Goal: Task Accomplishment & Management: Manage account settings

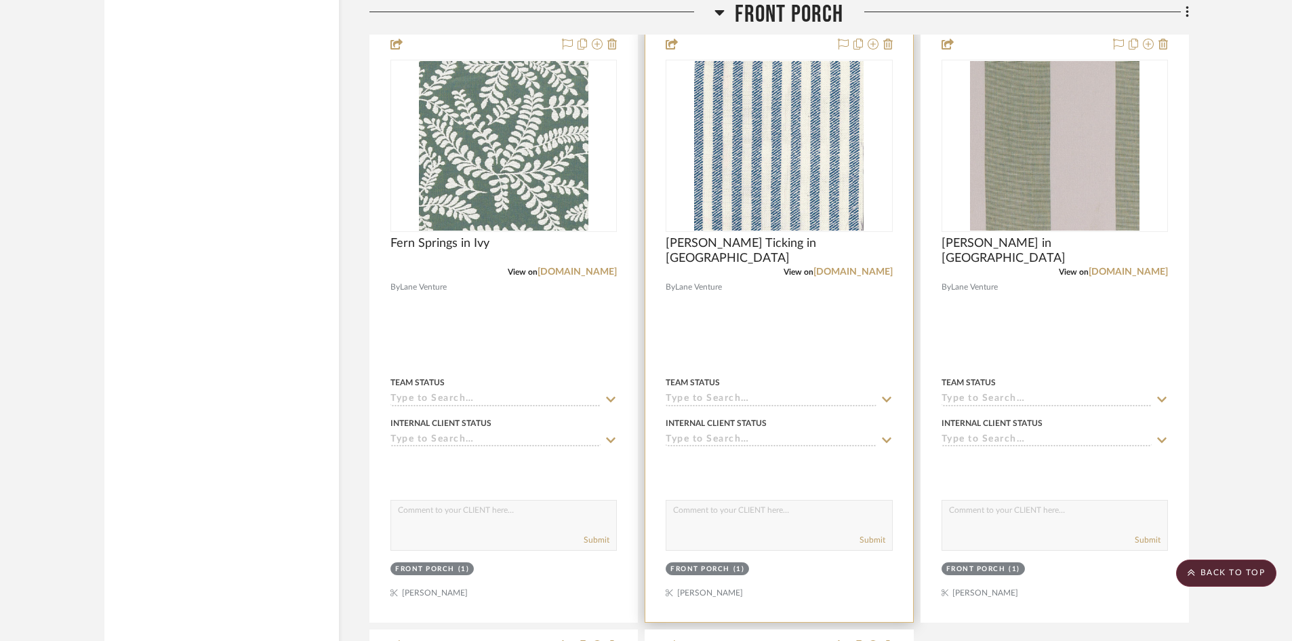
scroll to position [10578, 0]
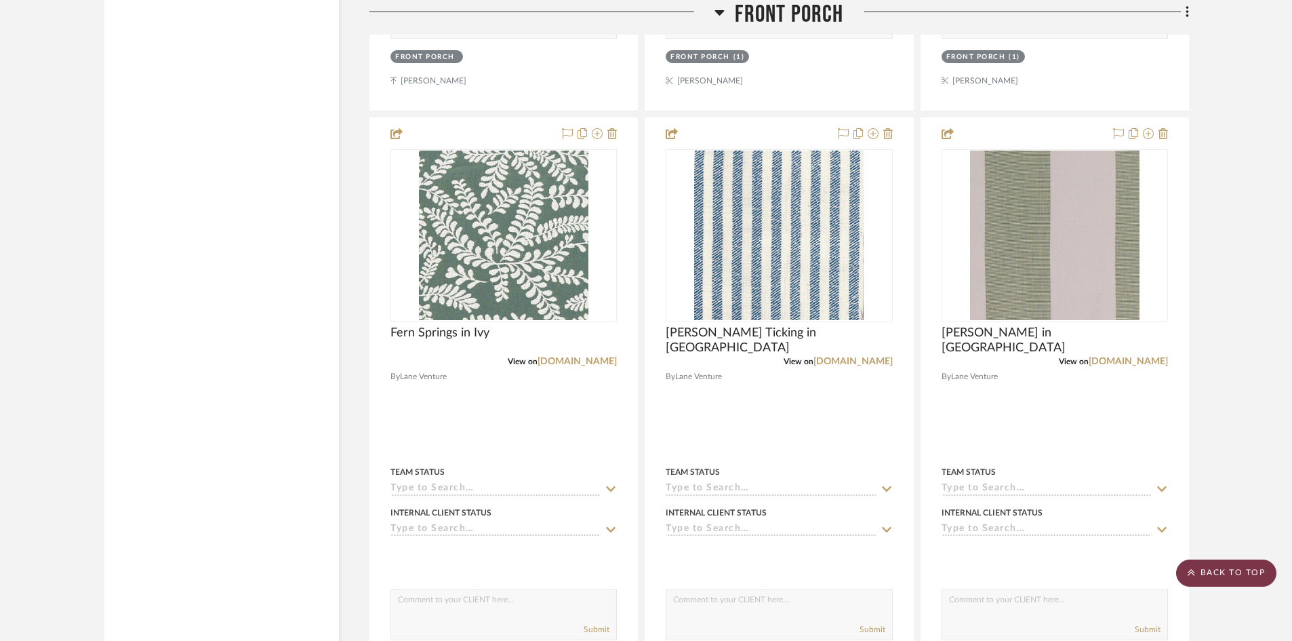
drag, startPoint x: 1203, startPoint y: 572, endPoint x: 1183, endPoint y: 563, distance: 22.2
click at [1203, 572] on scroll-to-top-button "BACK TO TOP" at bounding box center [1226, 572] width 100 height 27
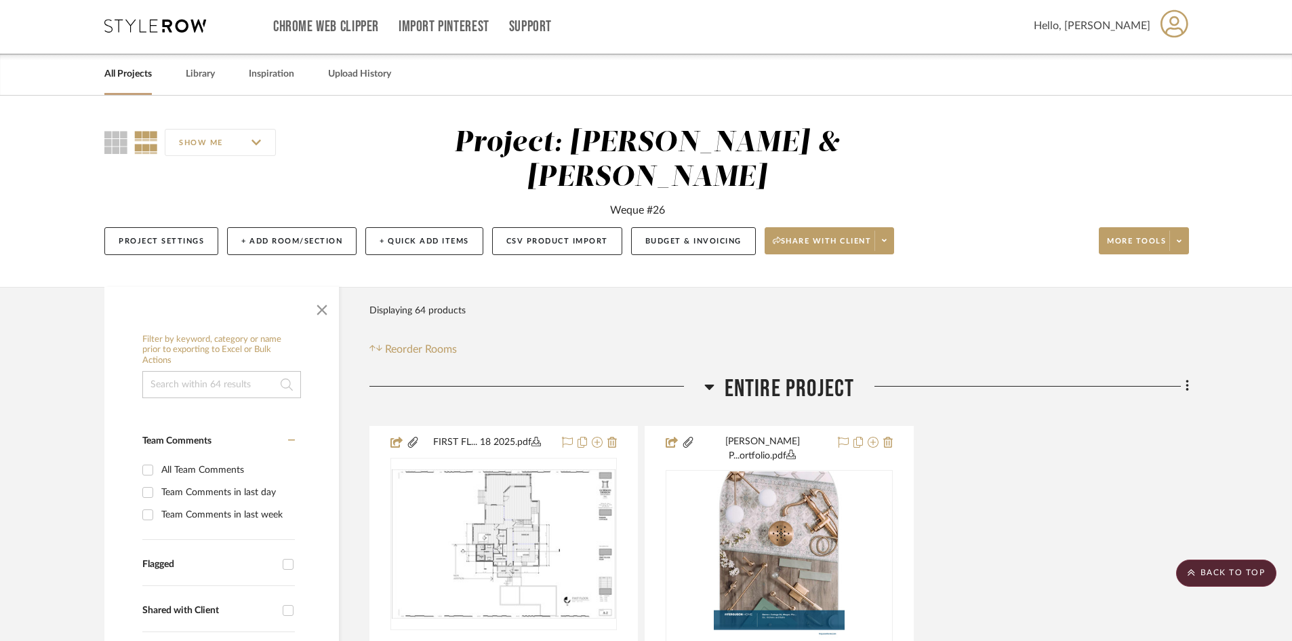
scroll to position [0, 0]
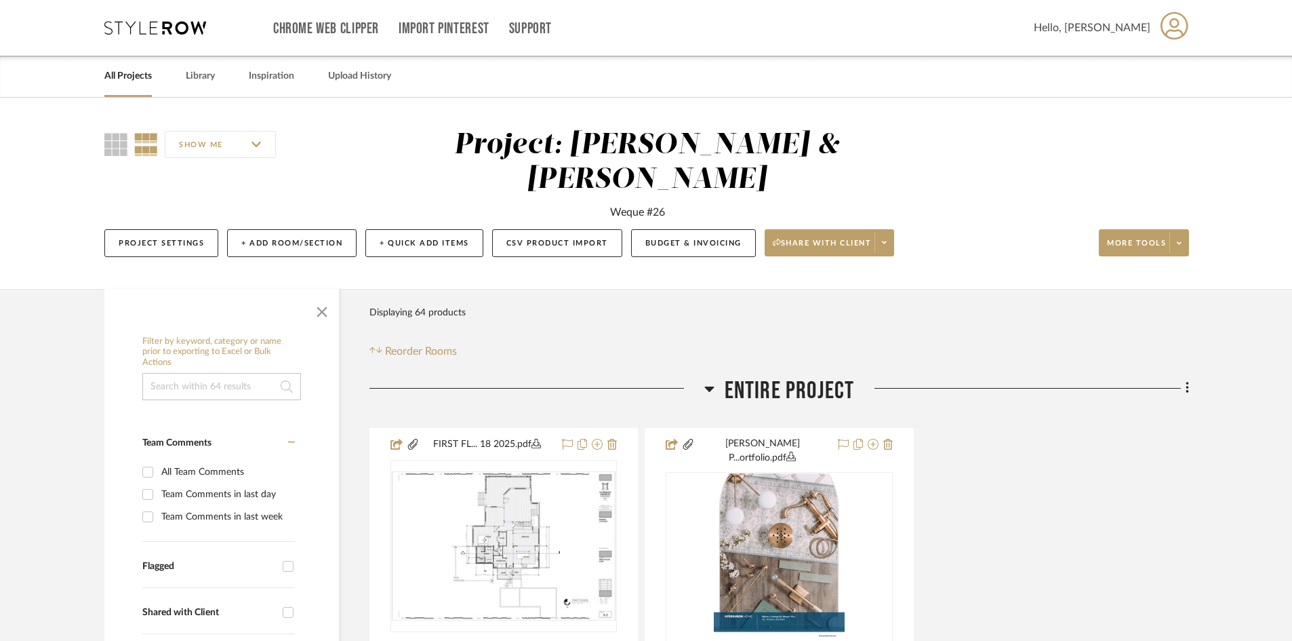
click at [130, 79] on link "All Projects" at bounding box center [127, 76] width 47 height 18
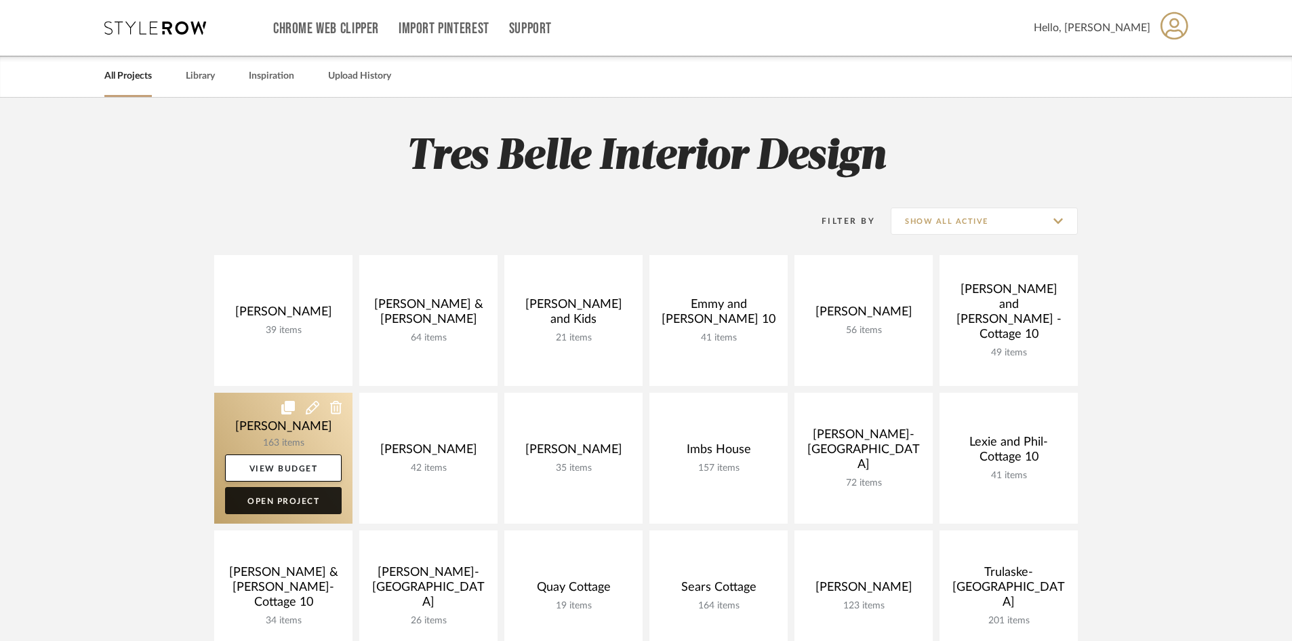
click at [309, 502] on link "Open Project" at bounding box center [283, 500] width 117 height 27
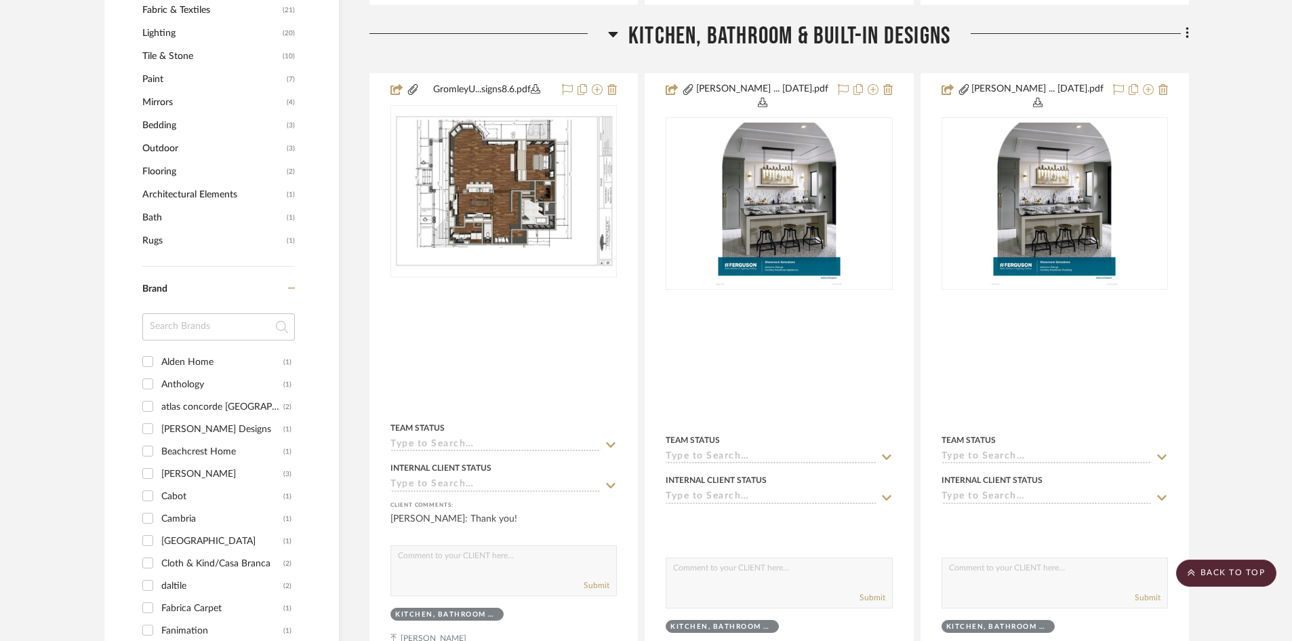
scroll to position [1017, 0]
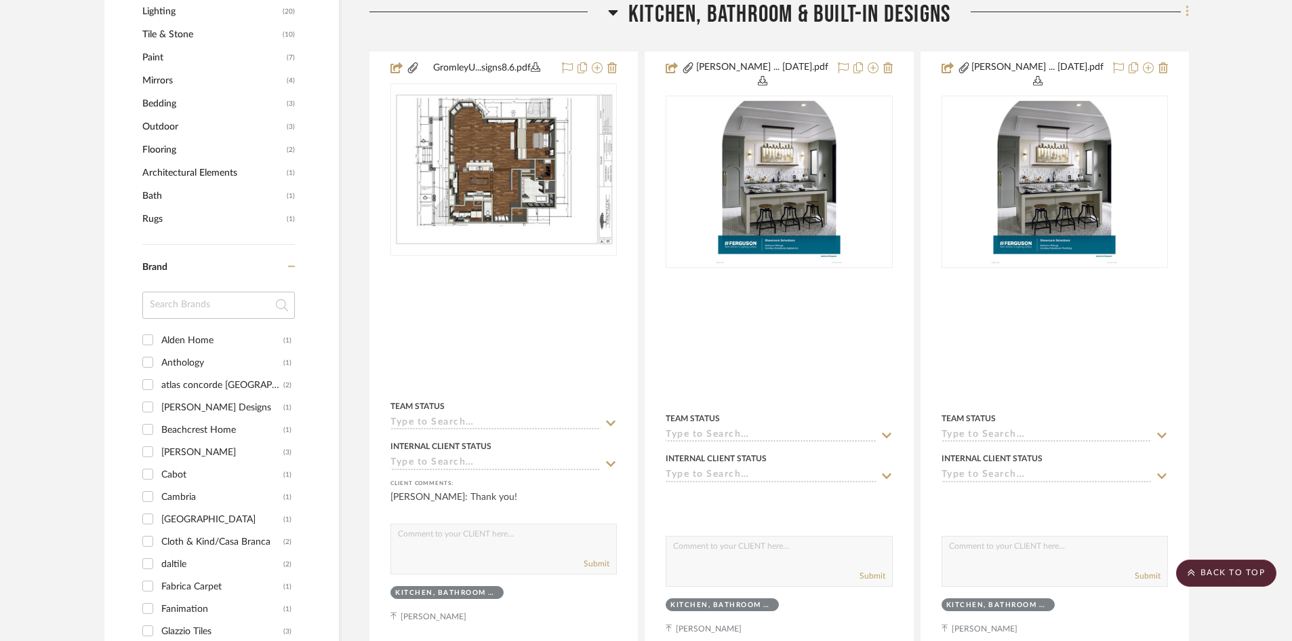
click at [1188, 11] on icon at bounding box center [1187, 12] width 3 height 12
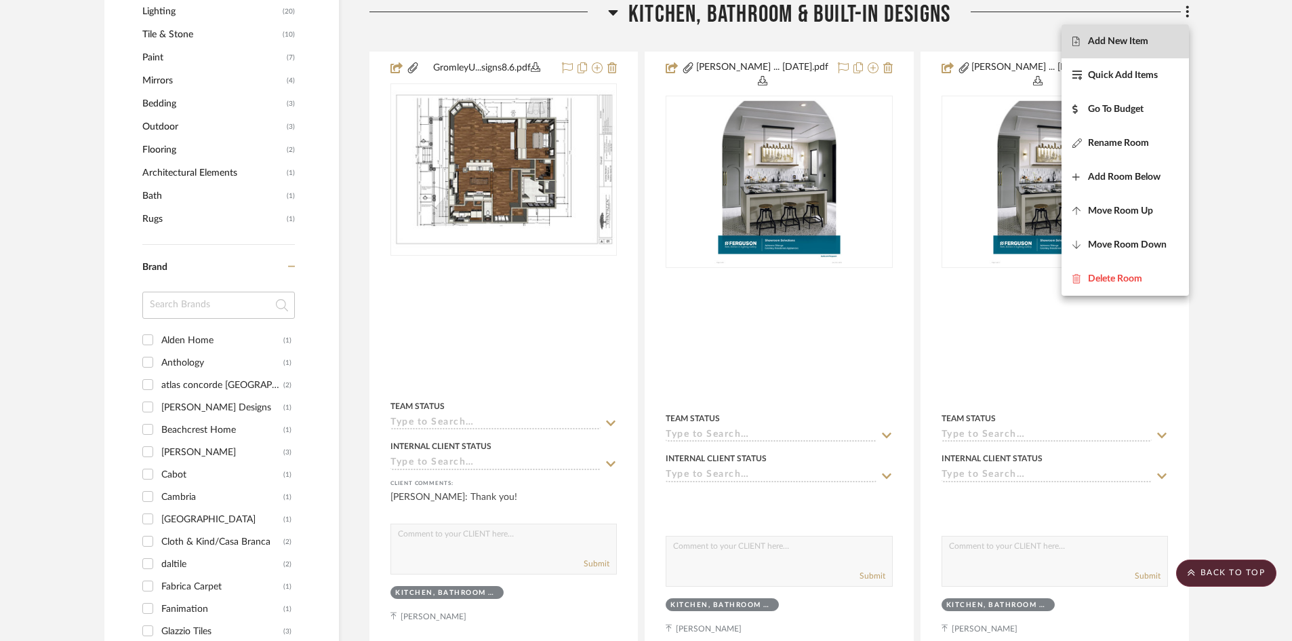
click at [1094, 41] on span "Add New Item" at bounding box center [1118, 42] width 60 height 12
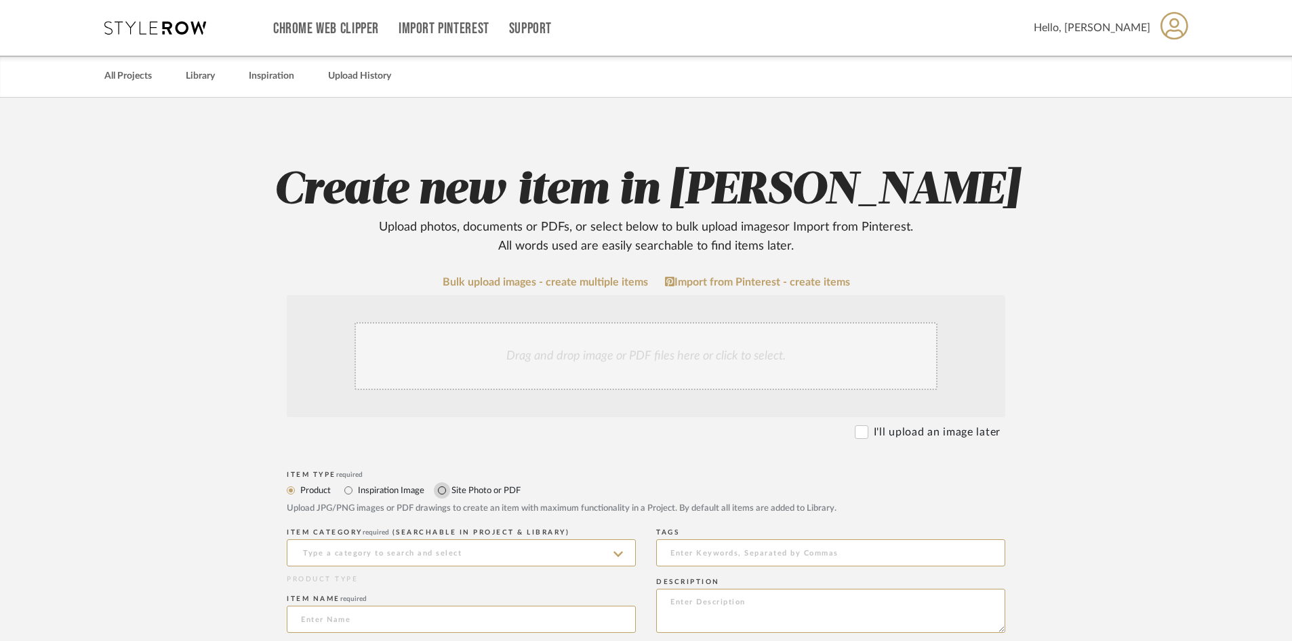
click at [441, 489] on input "Site Photo or PDF" at bounding box center [442, 490] width 16 height 16
radio input "true"
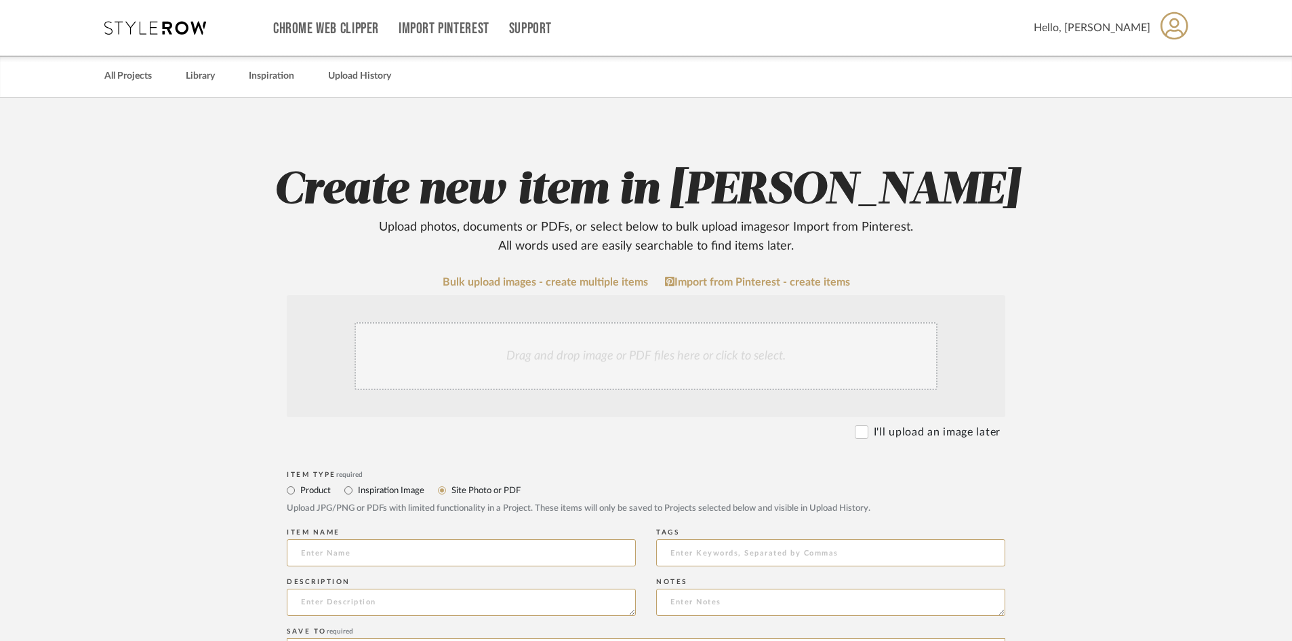
click at [485, 368] on div "Drag and drop image or PDF files here or click to select." at bounding box center [646, 356] width 583 height 68
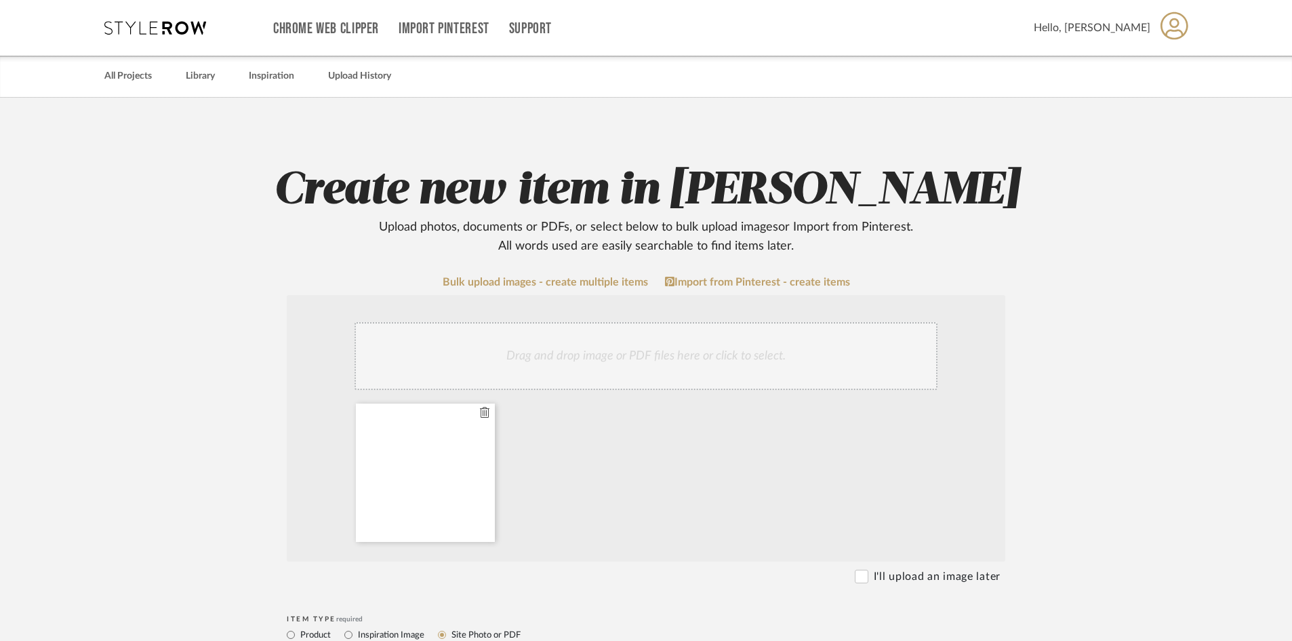
click at [436, 495] on div at bounding box center [425, 472] width 139 height 138
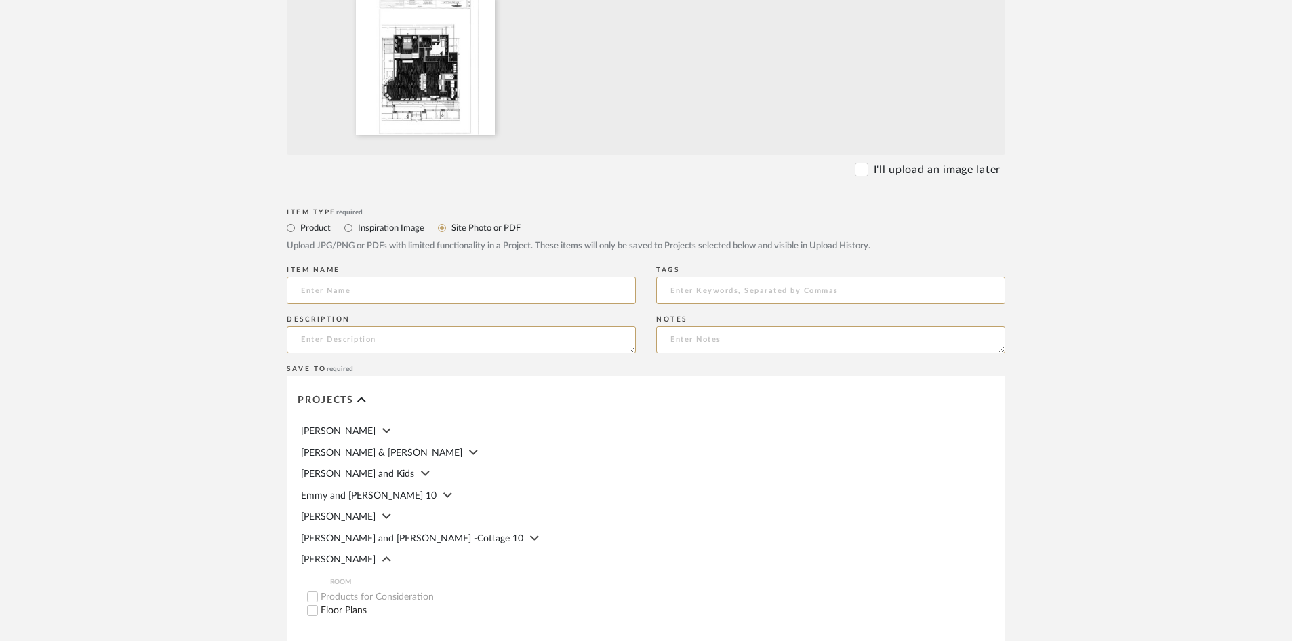
scroll to position [614, 0]
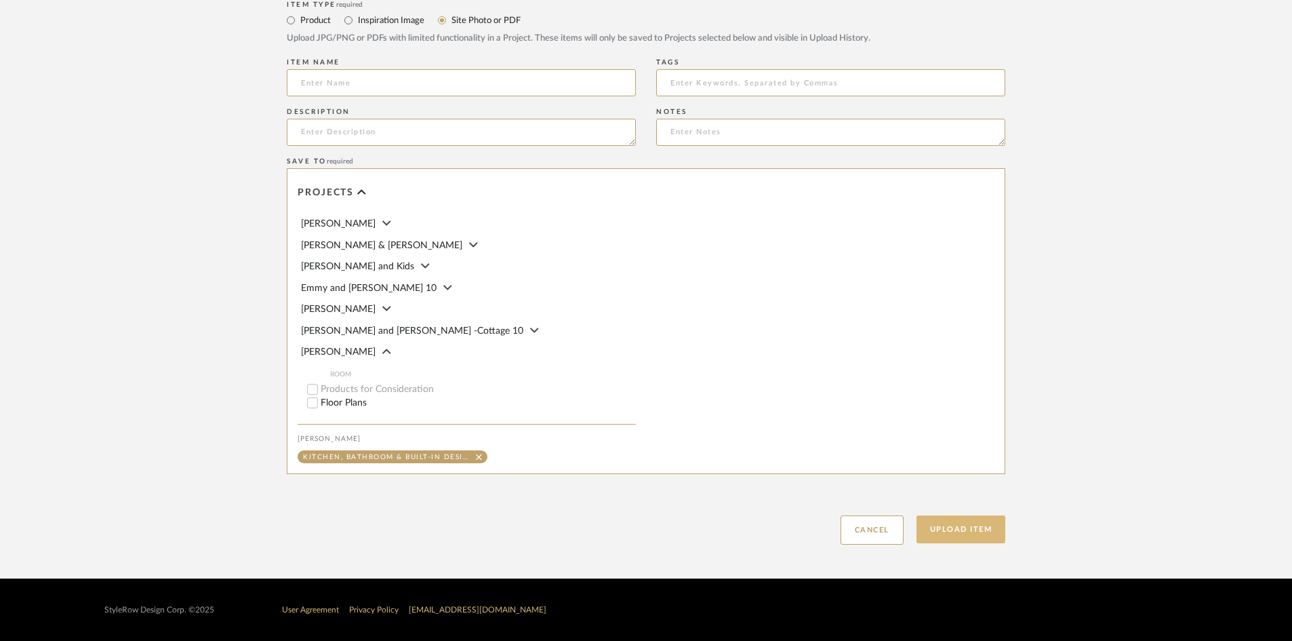
click at [938, 532] on button "Upload Item" at bounding box center [962, 529] width 90 height 28
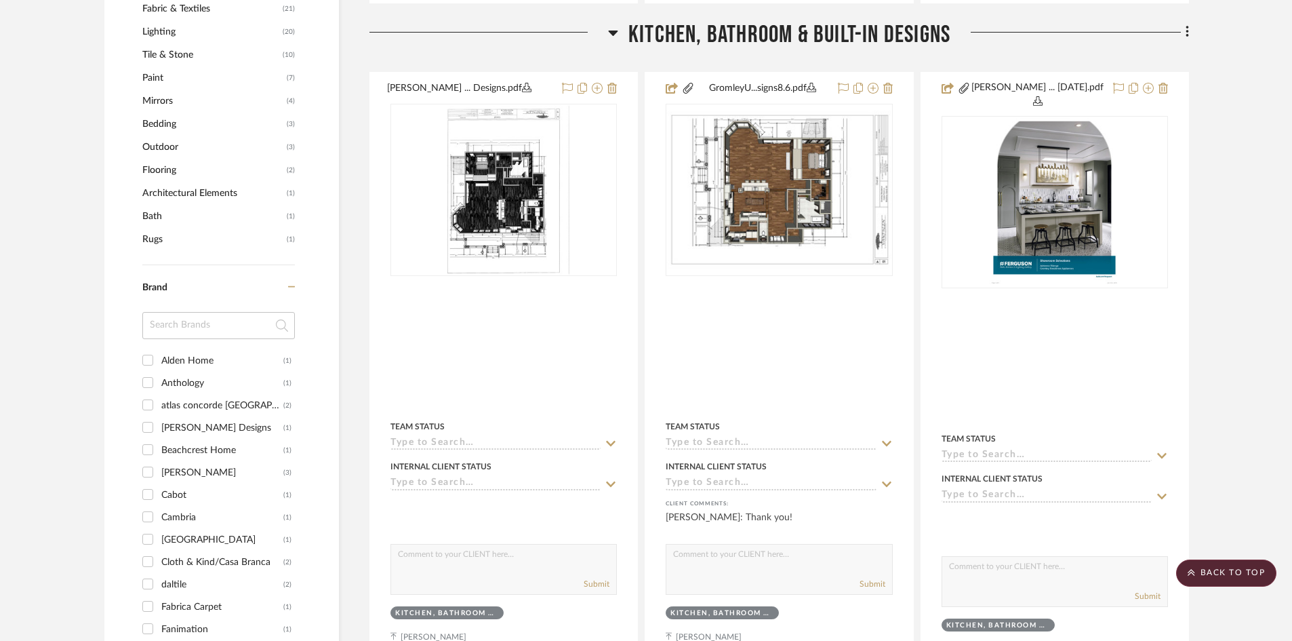
scroll to position [1005, 0]
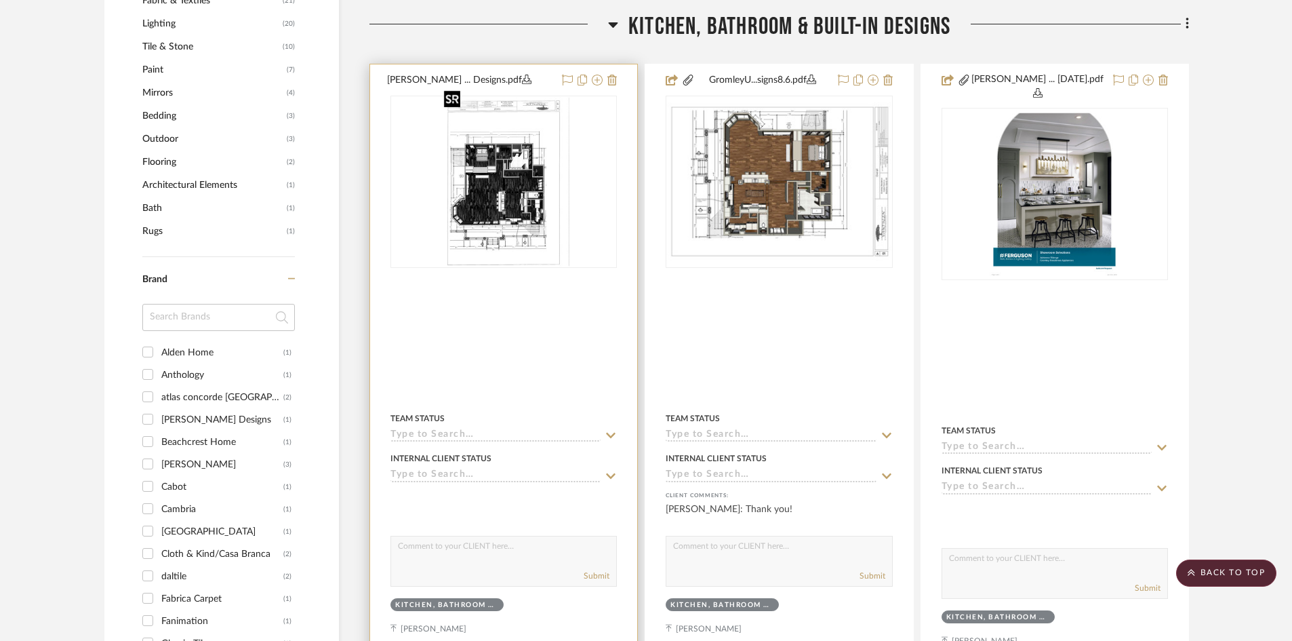
click at [514, 195] on img "0" at bounding box center [504, 182] width 131 height 170
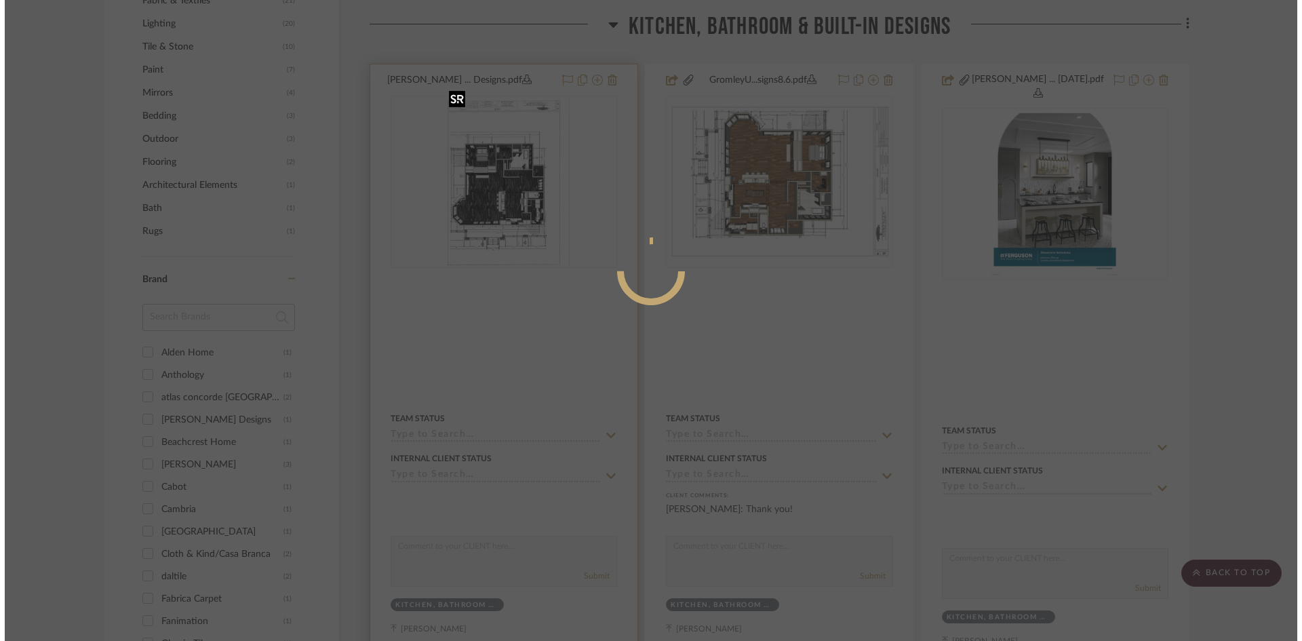
scroll to position [0, 0]
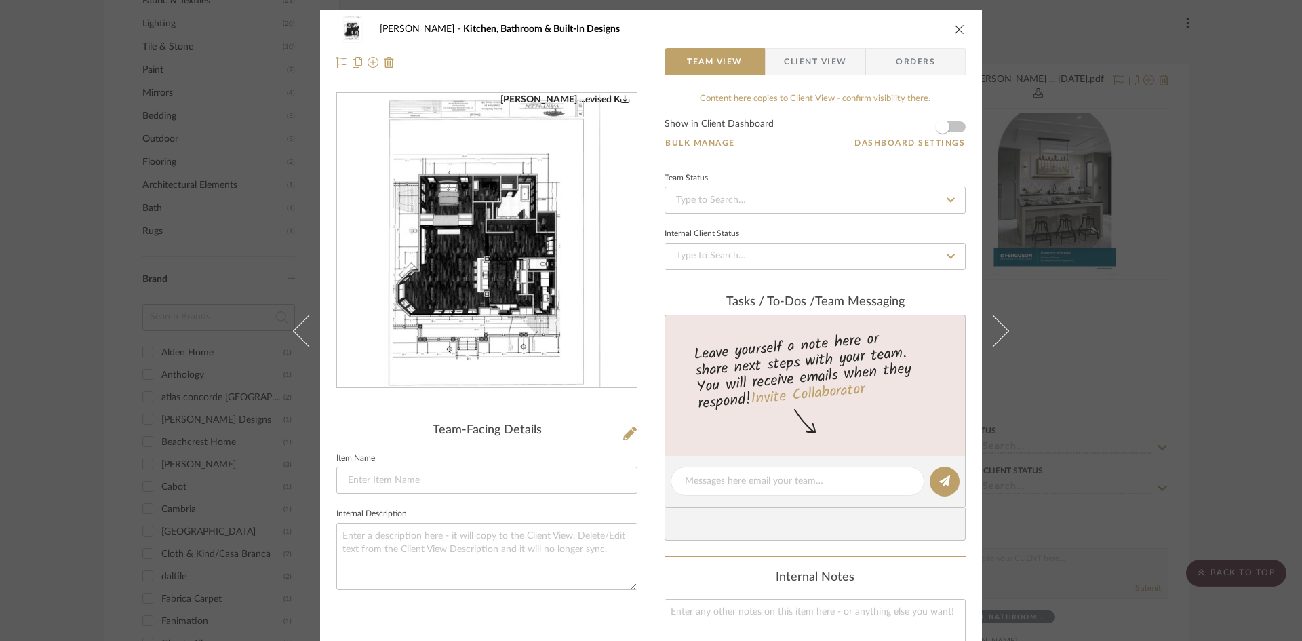
click at [593, 330] on img "0" at bounding box center [487, 241] width 228 height 294
click at [953, 31] on button "close" at bounding box center [959, 29] width 12 height 12
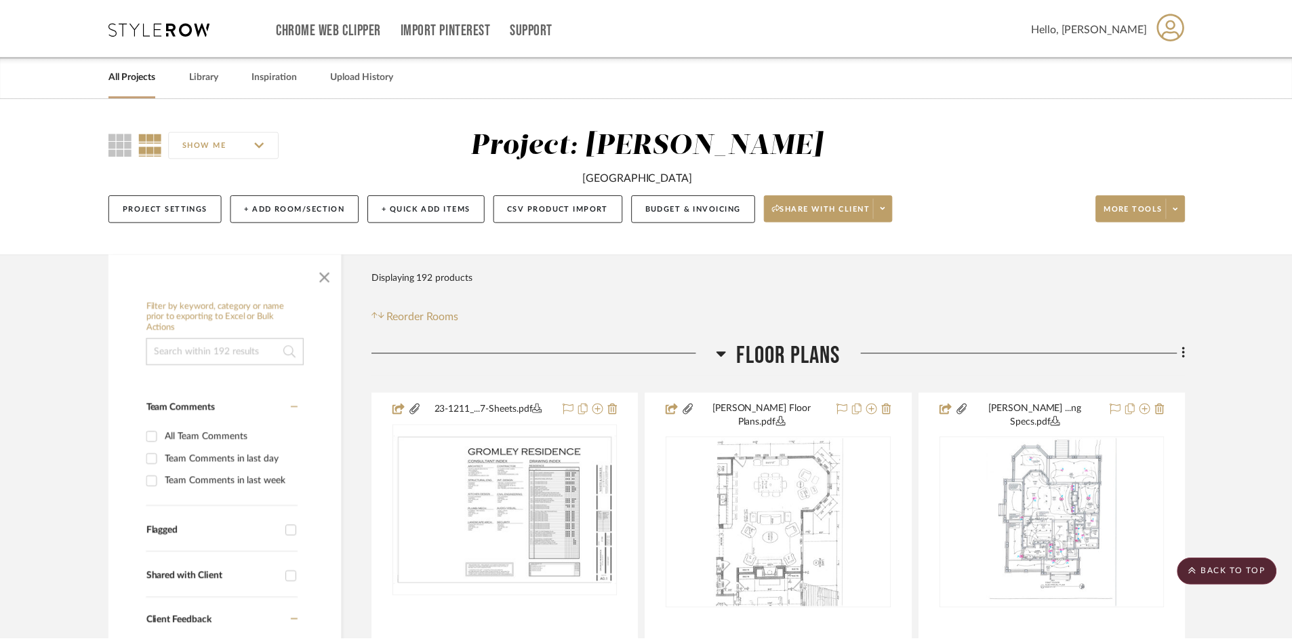
scroll to position [1005, 0]
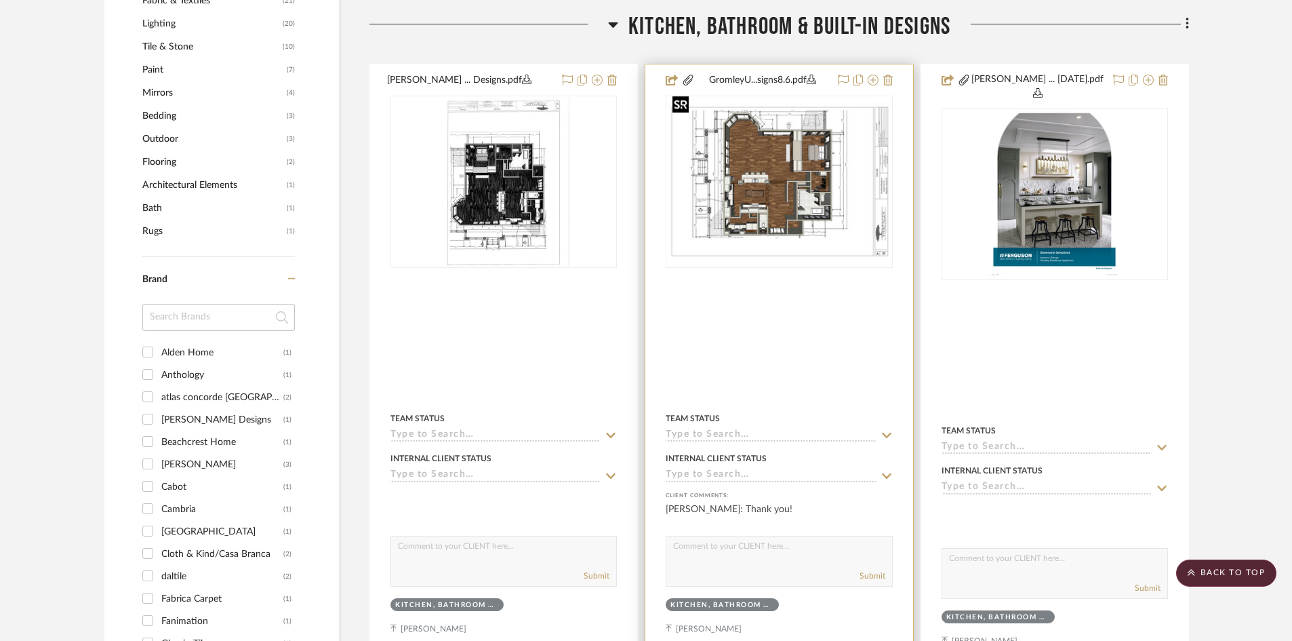
click at [785, 195] on img "0" at bounding box center [779, 181] width 224 height 159
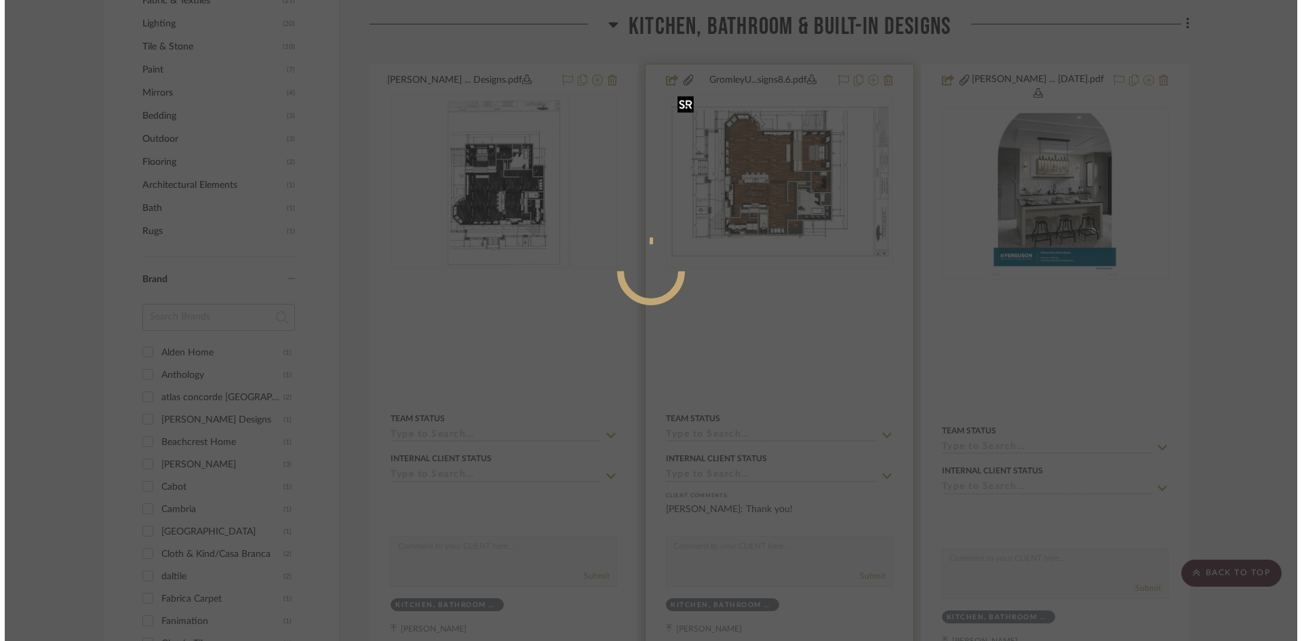
scroll to position [0, 0]
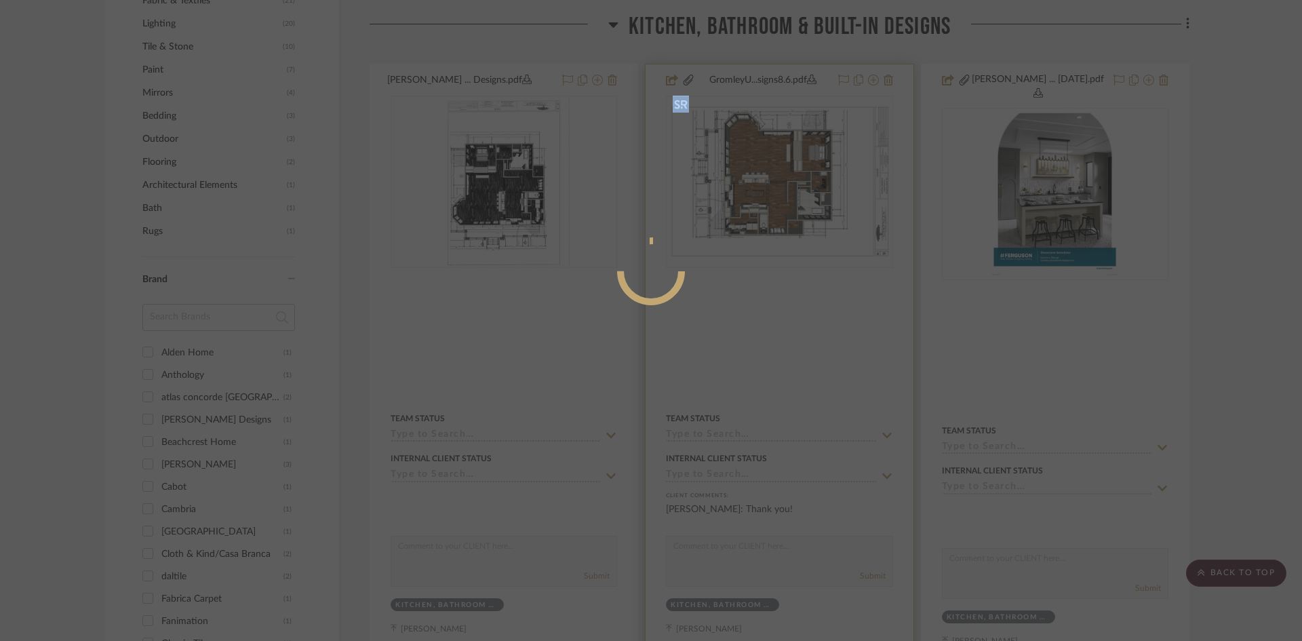
click at [785, 195] on div at bounding box center [651, 320] width 1302 height 641
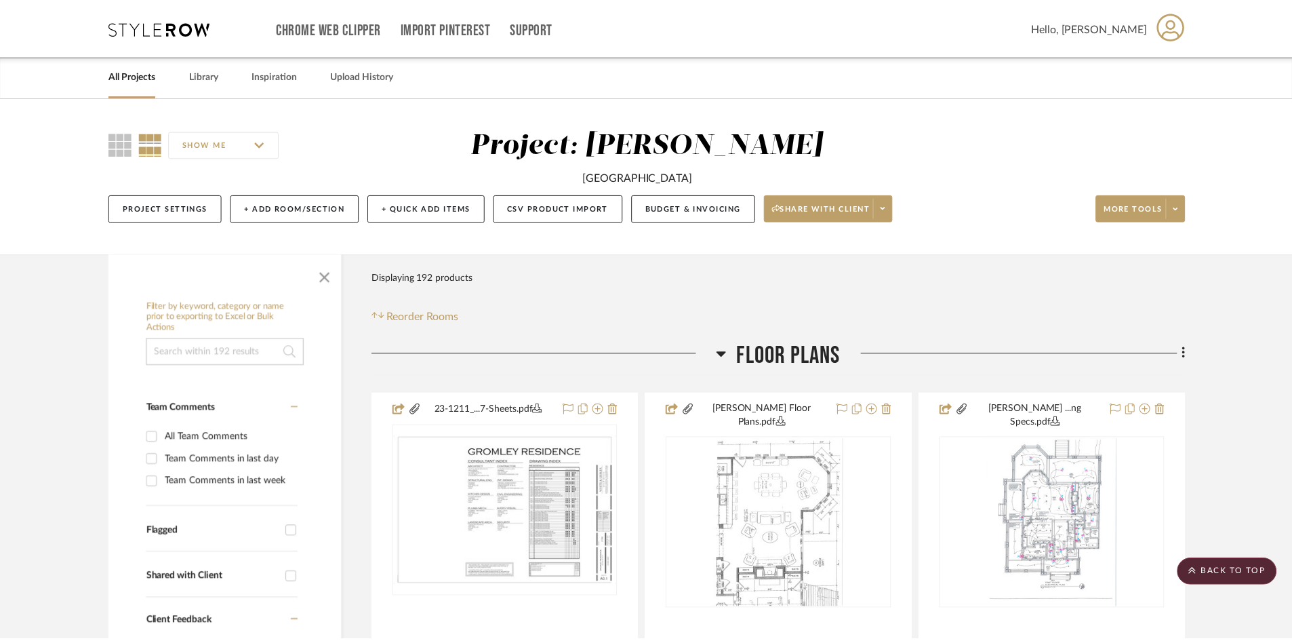
scroll to position [1005, 0]
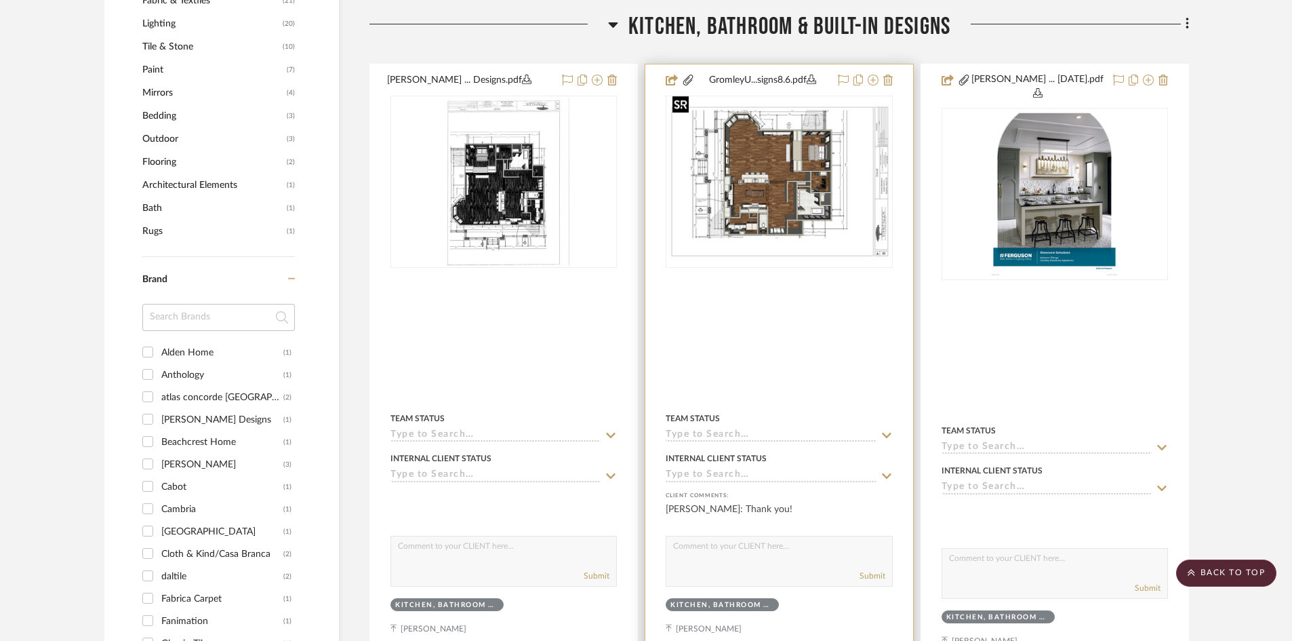
click at [785, 195] on img "0" at bounding box center [779, 181] width 224 height 159
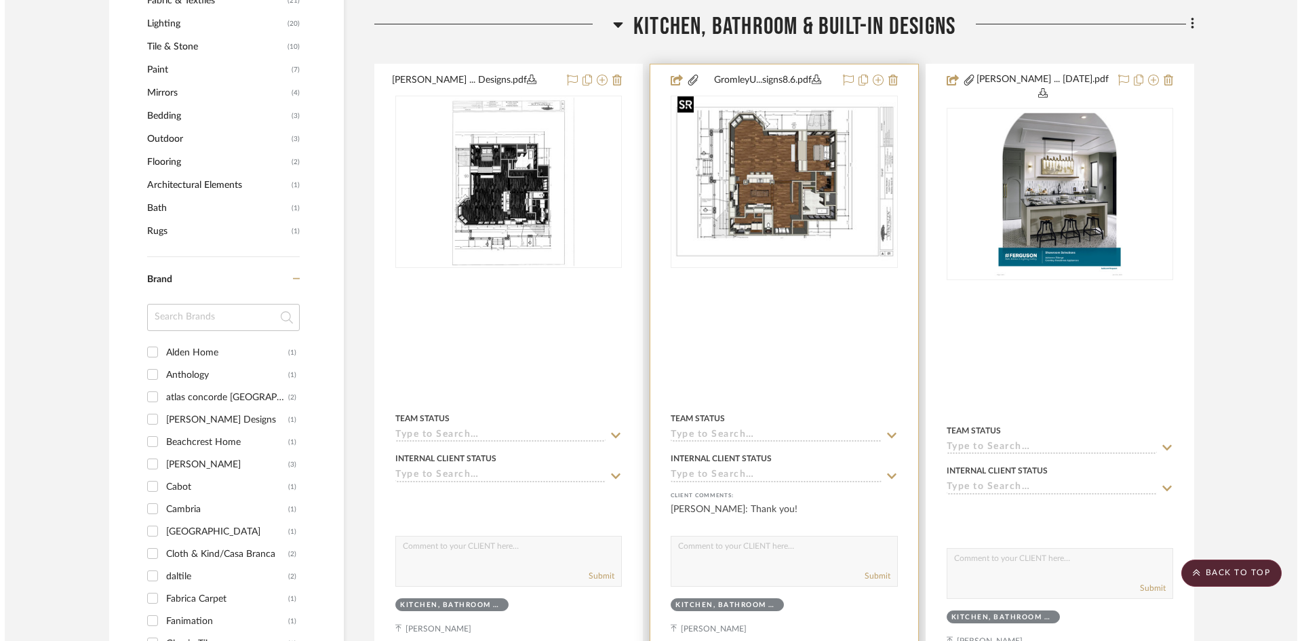
scroll to position [0, 0]
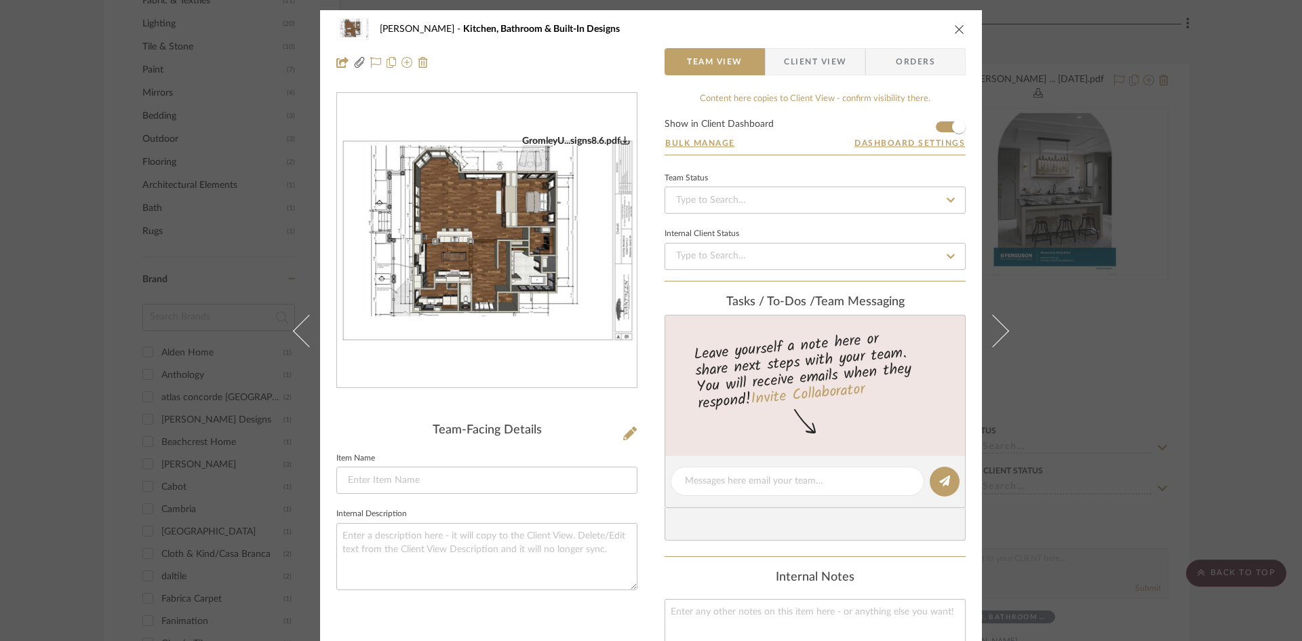
click at [487, 289] on img "0" at bounding box center [487, 241] width 300 height 212
click at [954, 29] on icon "close" at bounding box center [959, 29] width 11 height 11
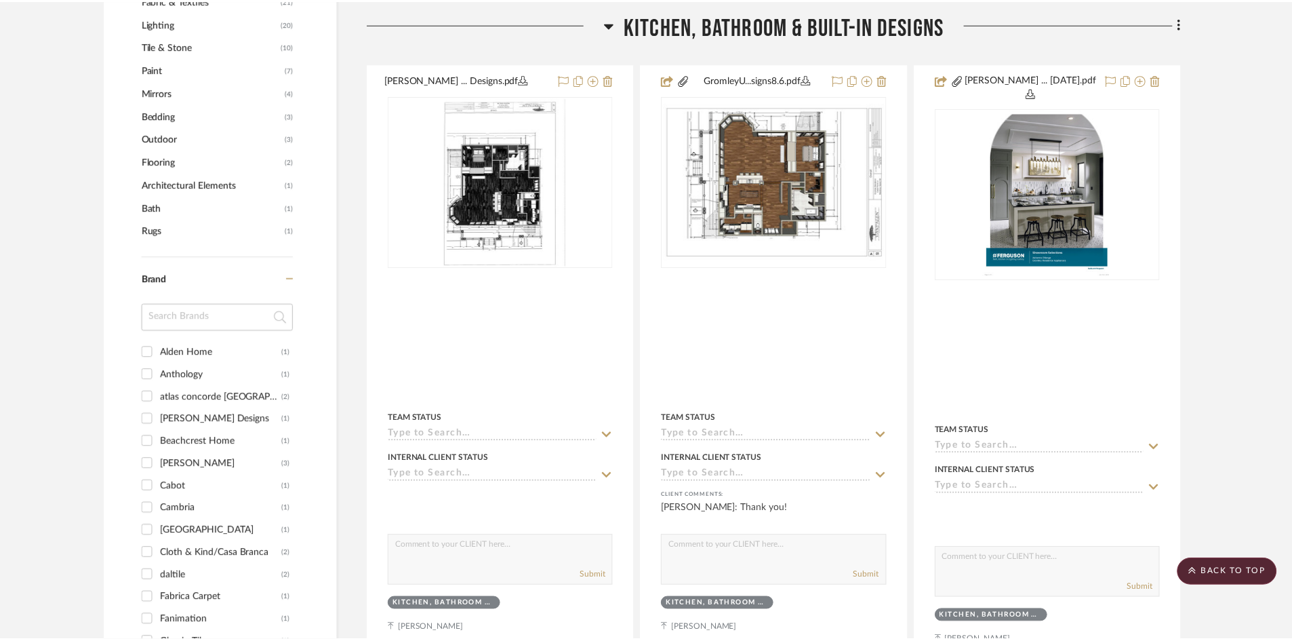
scroll to position [1005, 0]
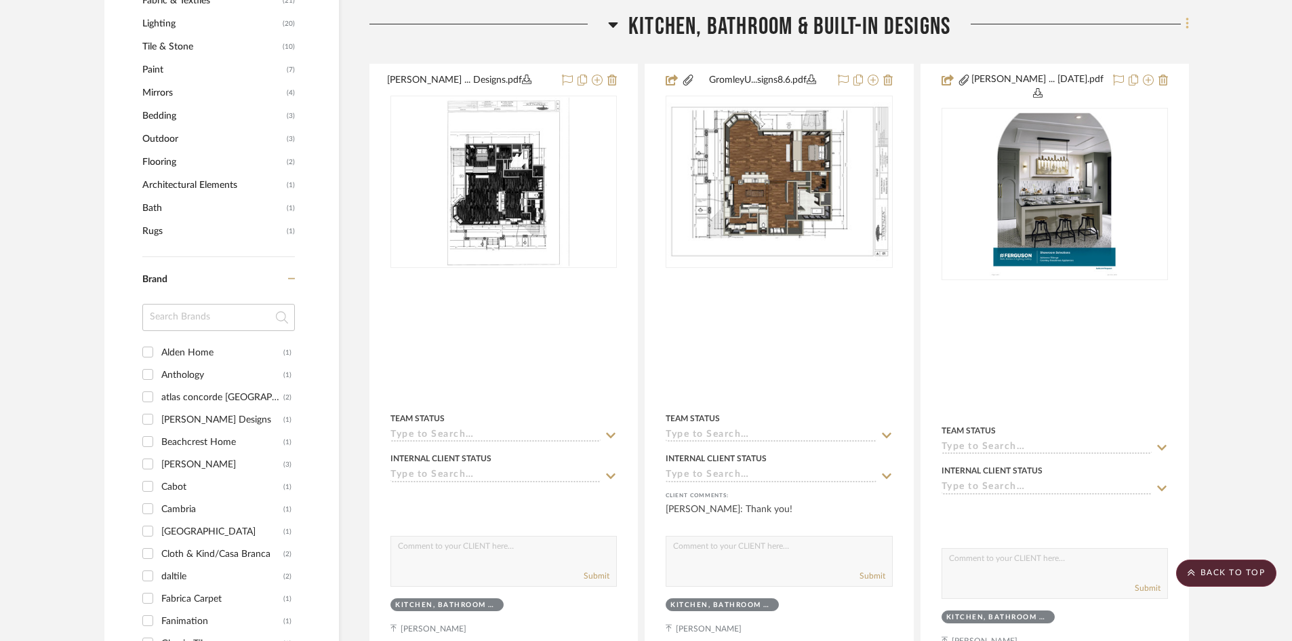
drag, startPoint x: 1190, startPoint y: 8, endPoint x: 1183, endPoint y: 12, distance: 8.2
click at [1189, 16] on icon at bounding box center [1188, 23] width 4 height 15
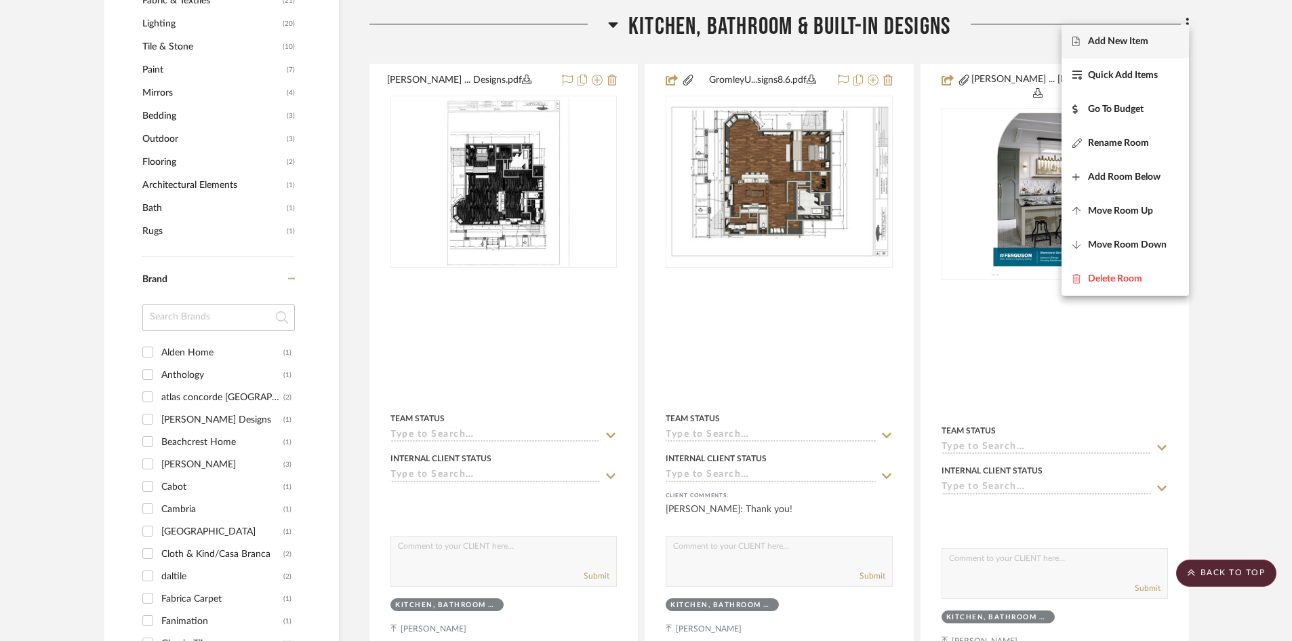
click at [1138, 36] on span "Add New Item" at bounding box center [1118, 42] width 60 height 12
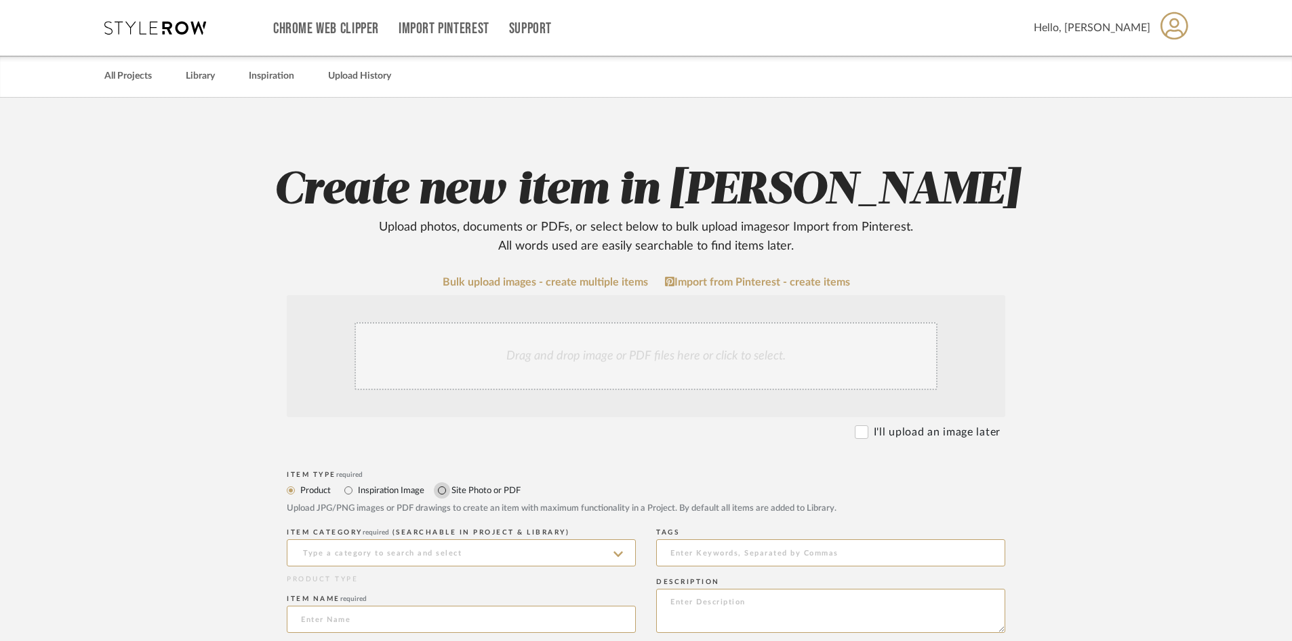
click at [438, 490] on input "Site Photo or PDF" at bounding box center [442, 490] width 16 height 16
radio input "true"
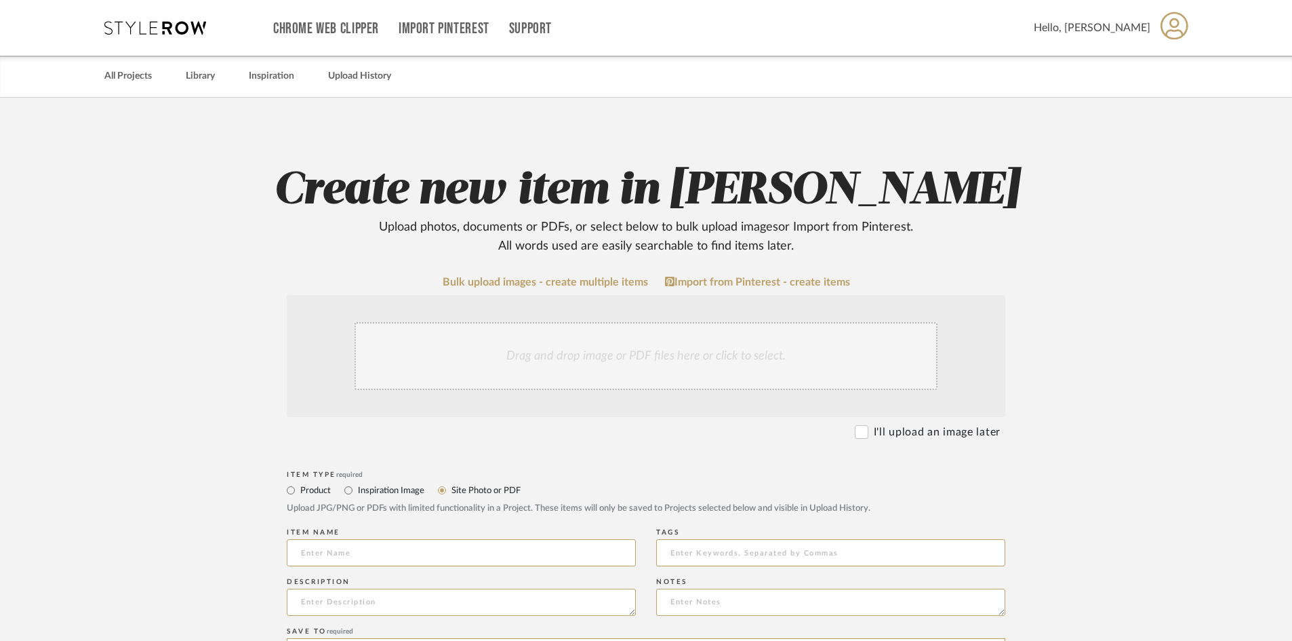
click at [462, 368] on div "Drag and drop image or PDF files here or click to select." at bounding box center [646, 356] width 583 height 68
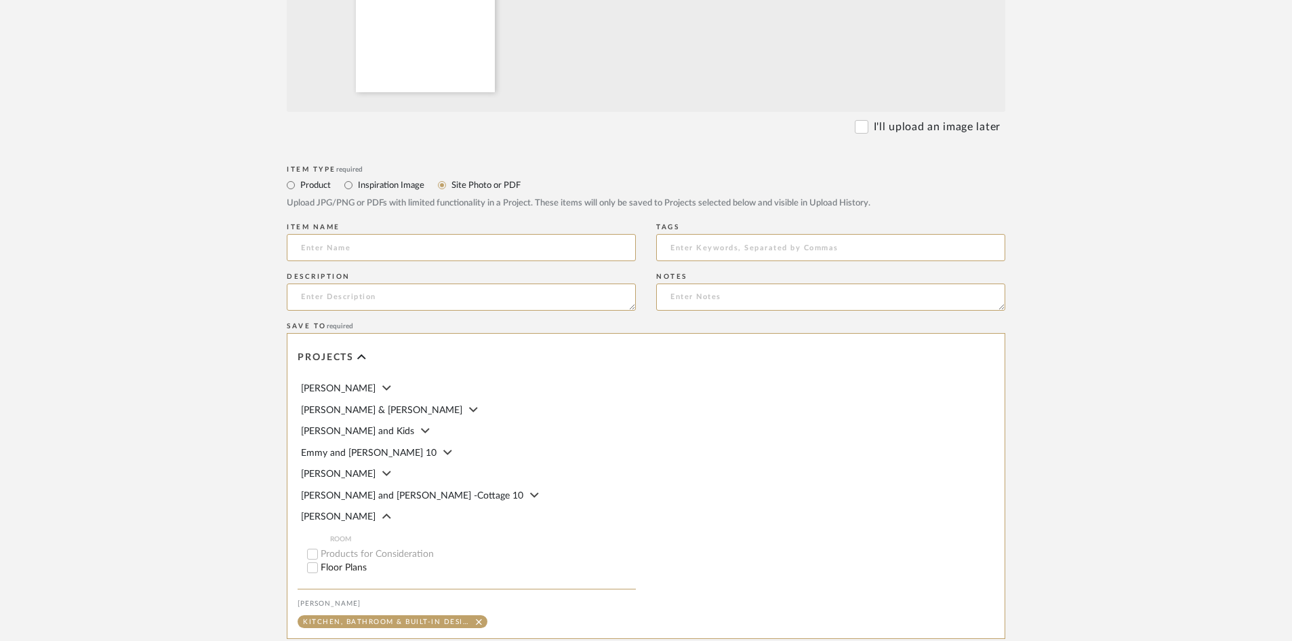
scroll to position [614, 0]
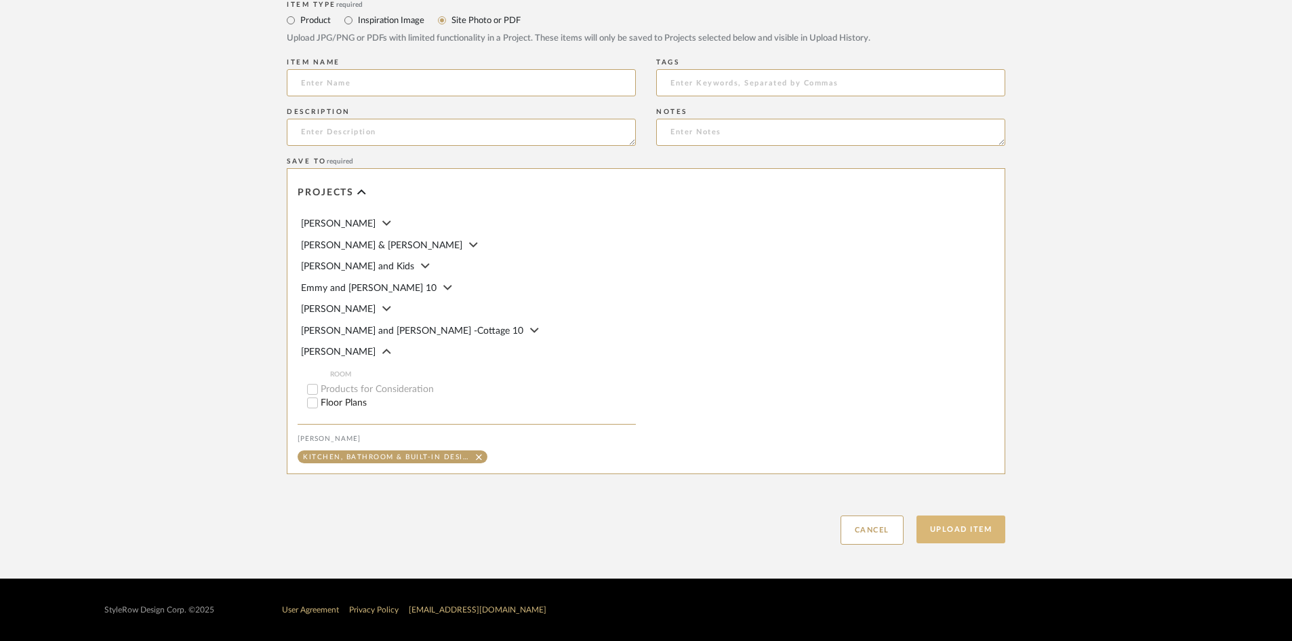
click at [968, 532] on button "Upload Item" at bounding box center [962, 529] width 90 height 28
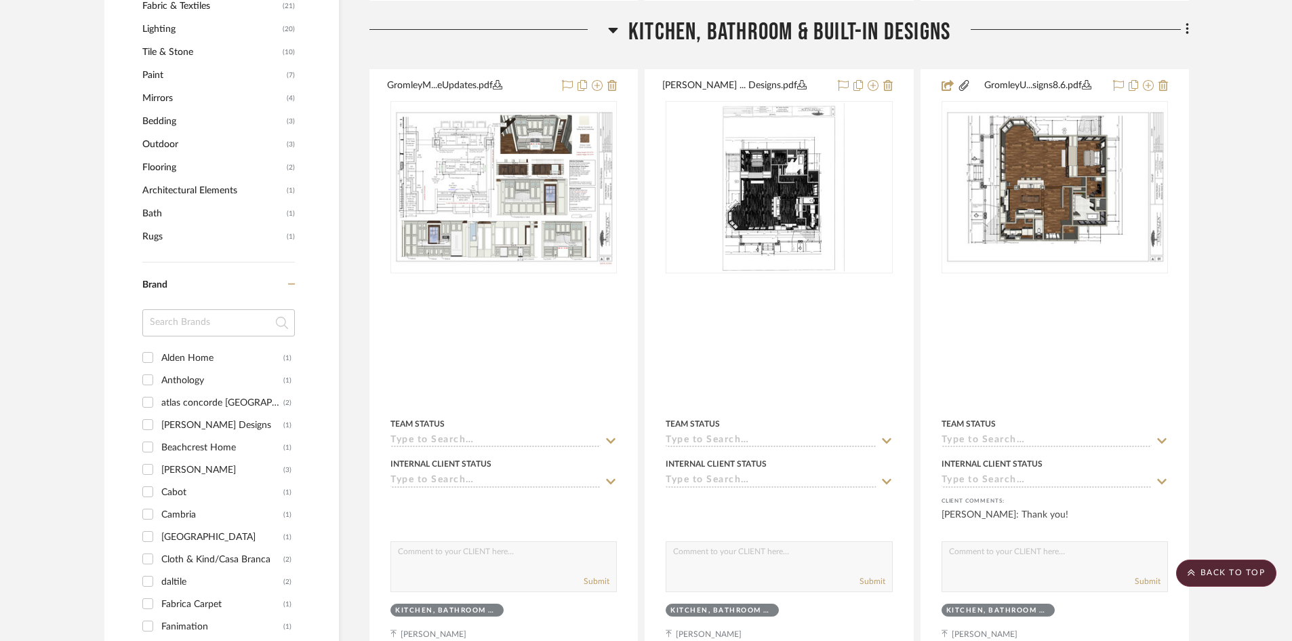
scroll to position [1005, 0]
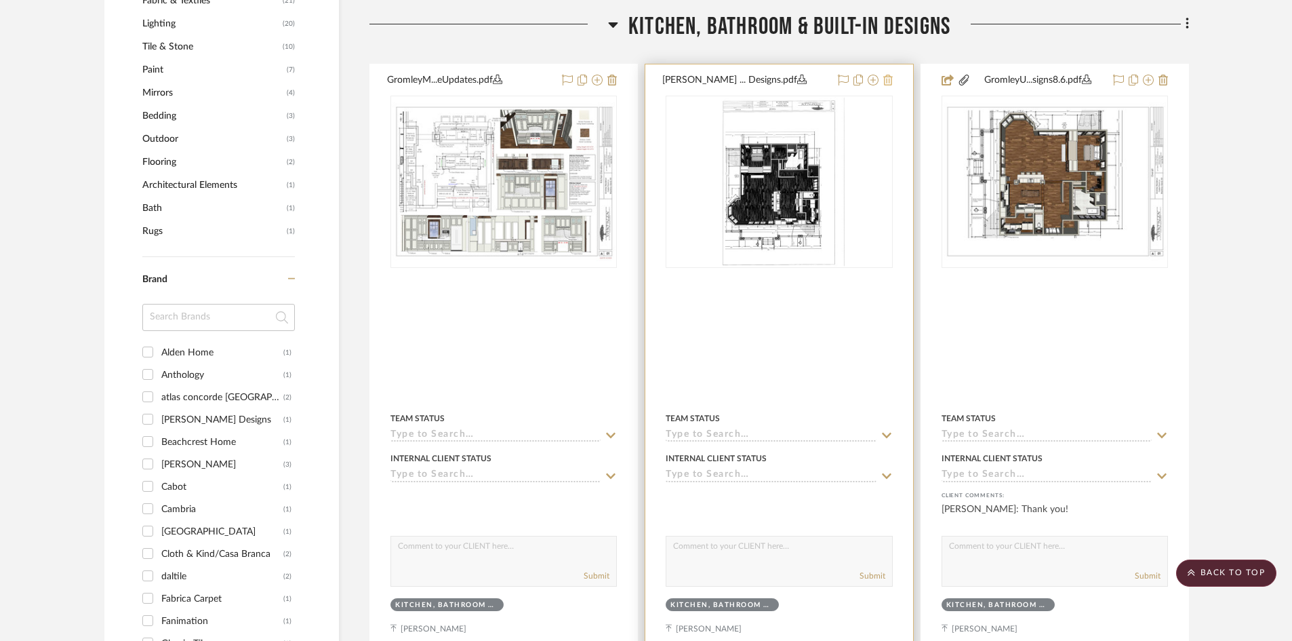
click at [885, 75] on icon at bounding box center [888, 80] width 9 height 11
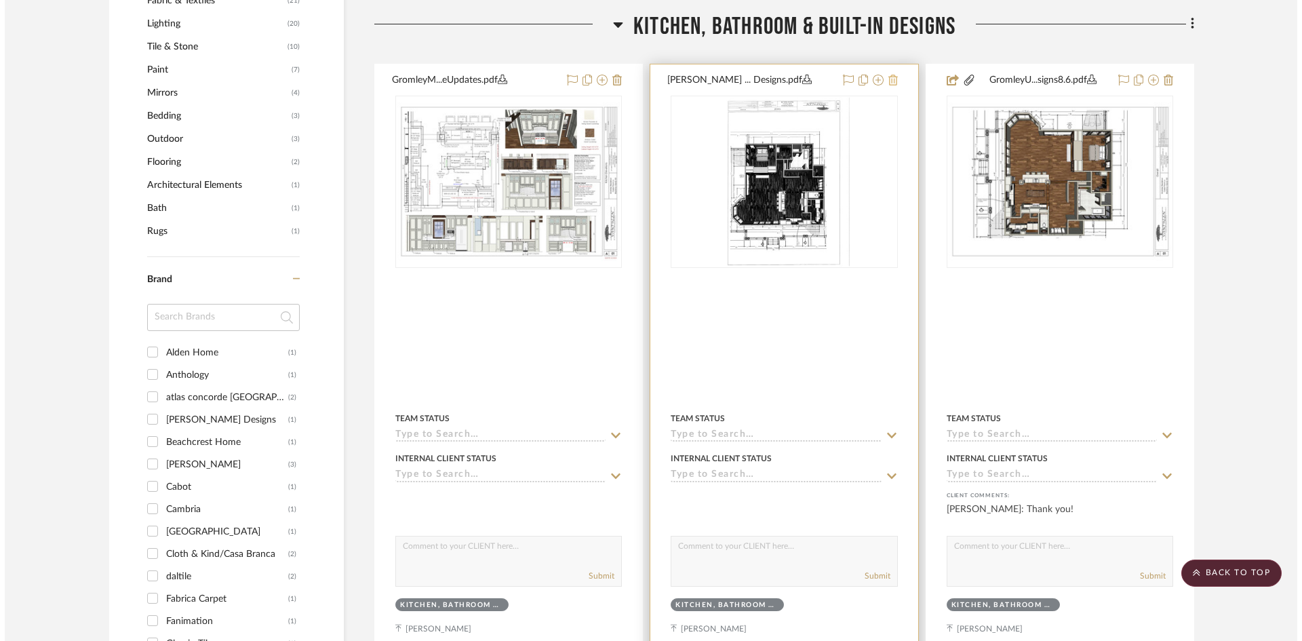
scroll to position [0, 0]
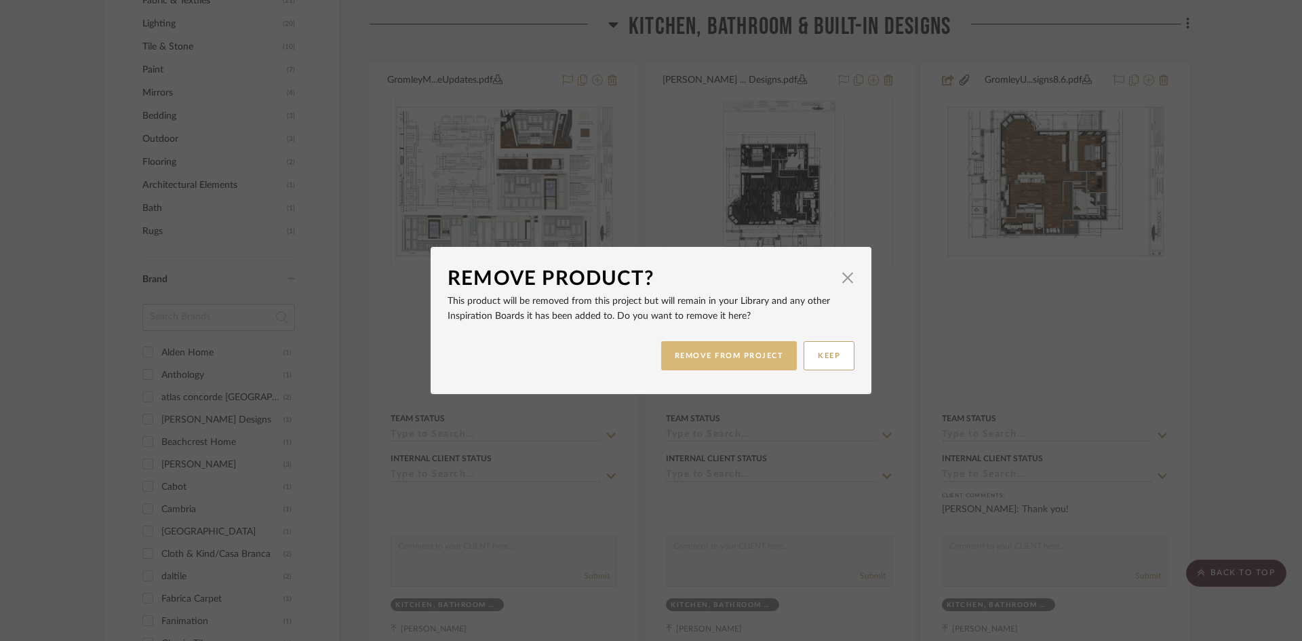
click at [757, 355] on button "REMOVE FROM PROJECT" at bounding box center [729, 355] width 136 height 29
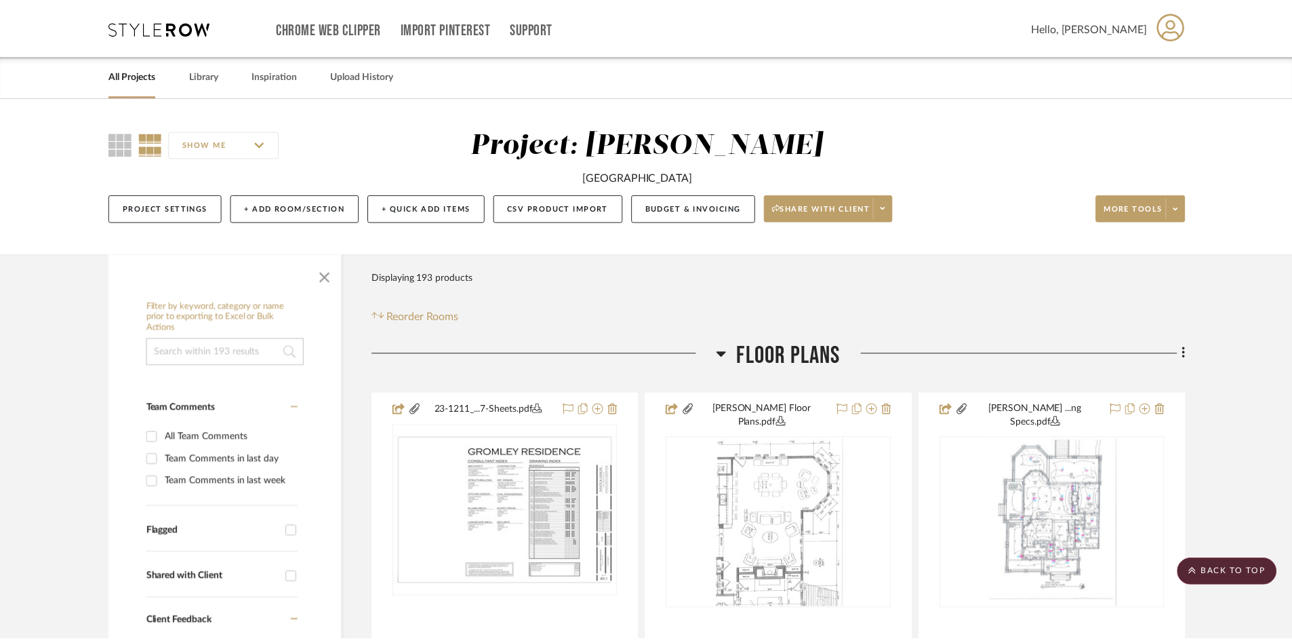
scroll to position [1005, 0]
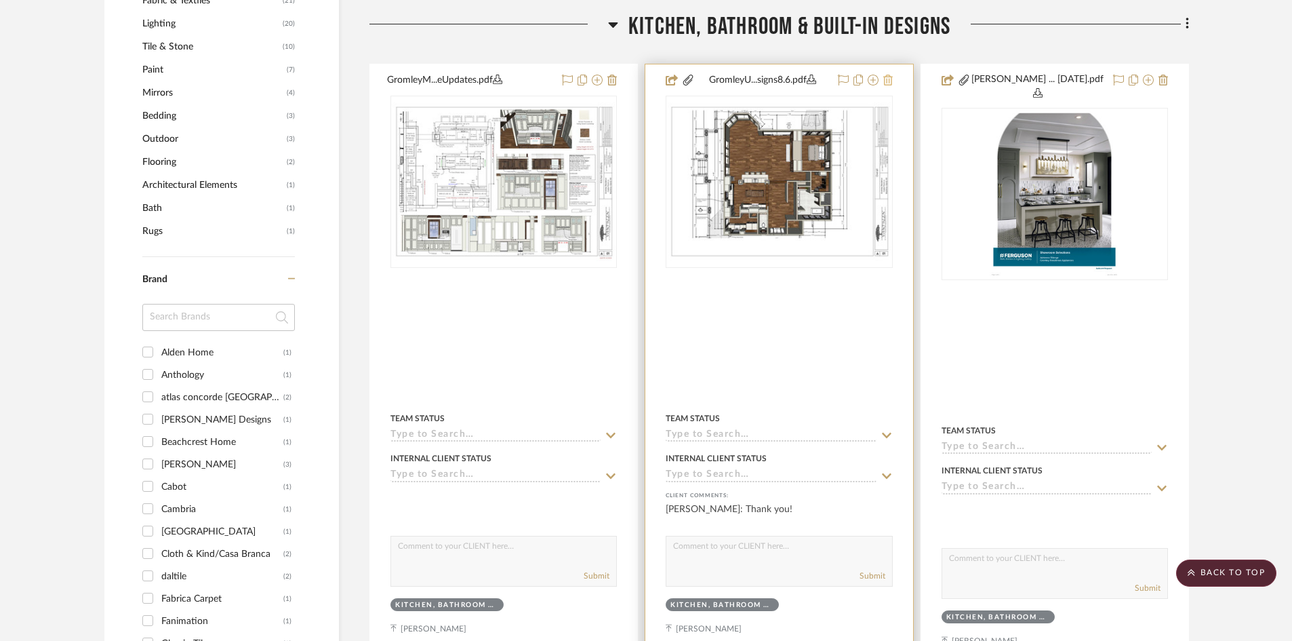
click at [888, 75] on icon at bounding box center [888, 80] width 9 height 11
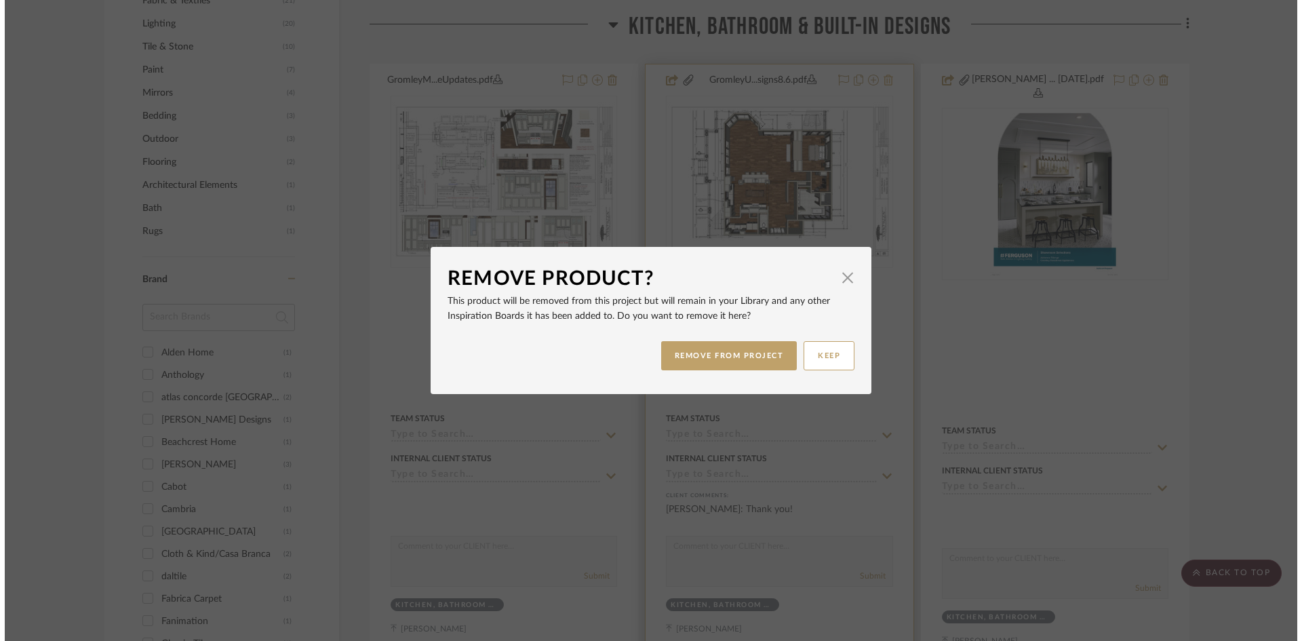
scroll to position [0, 0]
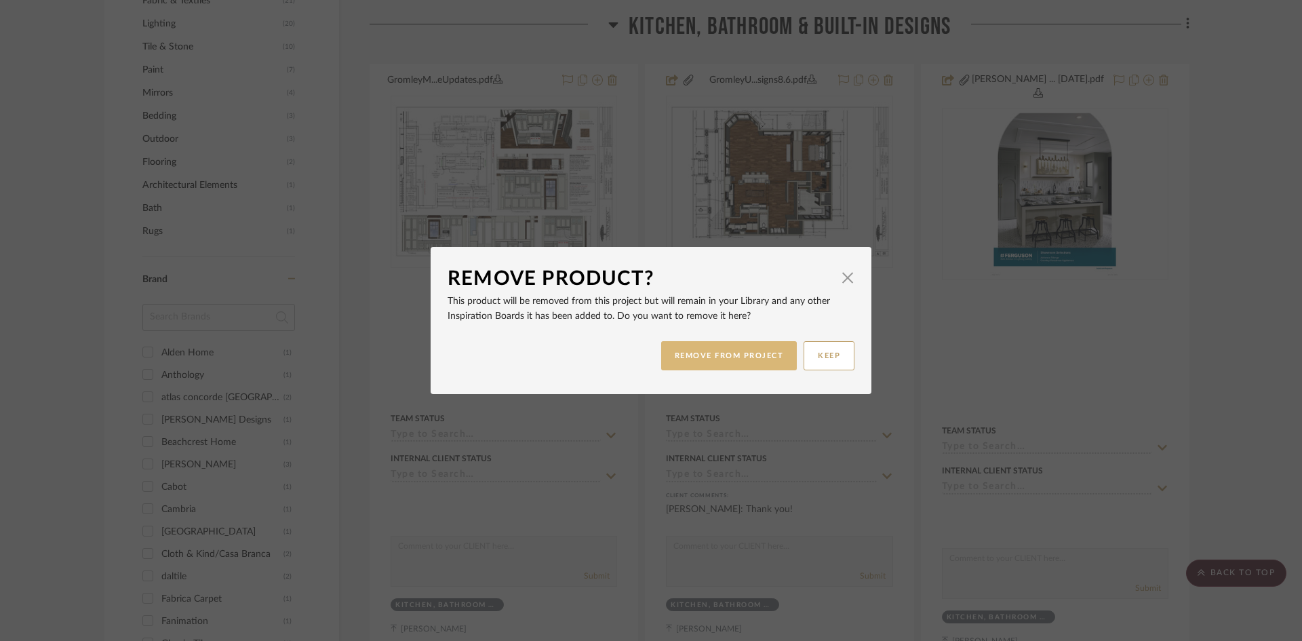
click at [747, 358] on button "REMOVE FROM PROJECT" at bounding box center [729, 355] width 136 height 29
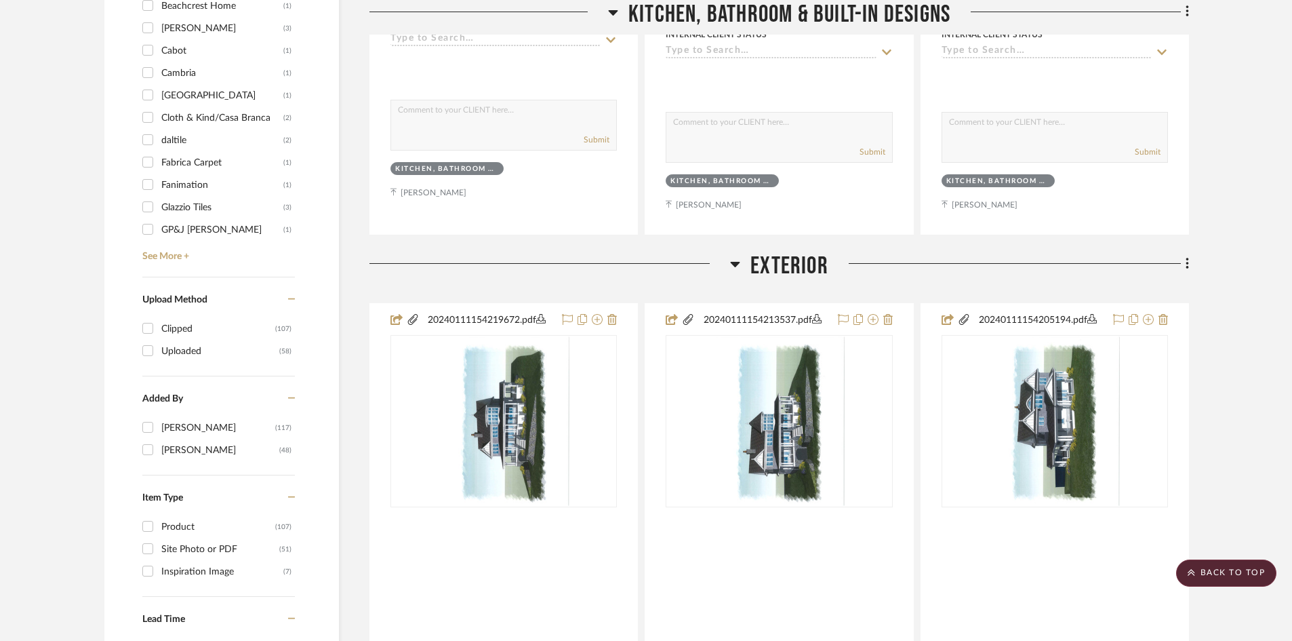
scroll to position [1615, 0]
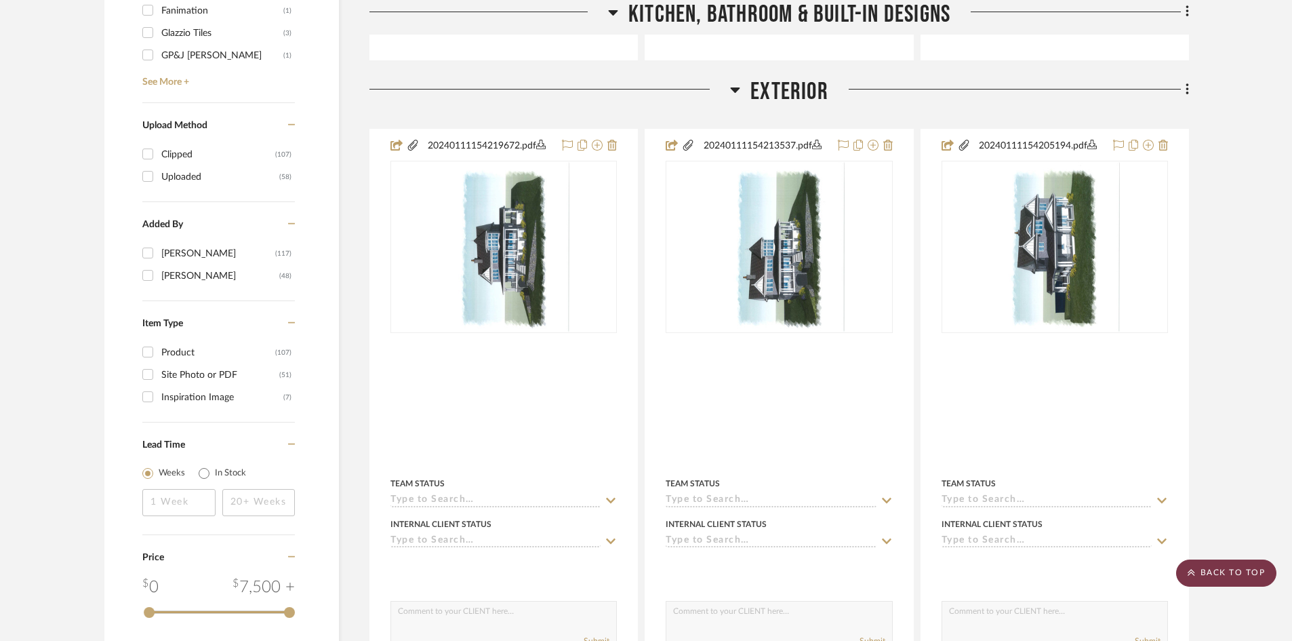
click at [1217, 573] on scroll-to-top-button "BACK TO TOP" at bounding box center [1226, 572] width 100 height 27
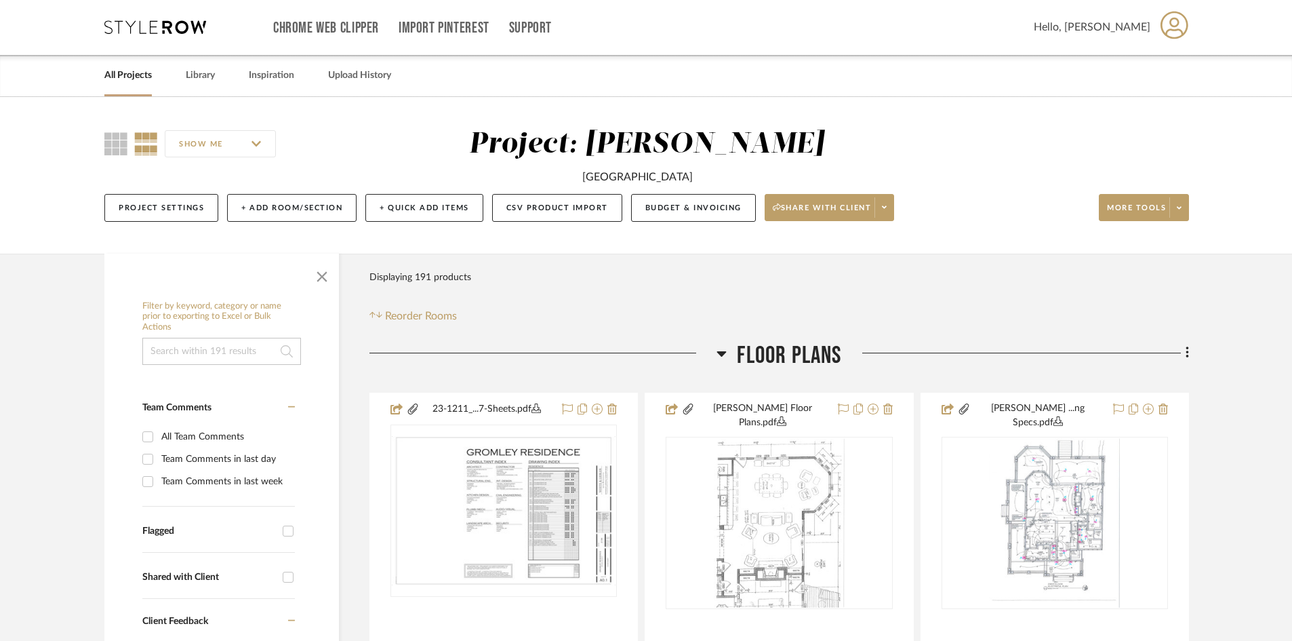
scroll to position [0, 0]
click at [489, 521] on img "0" at bounding box center [504, 511] width 224 height 149
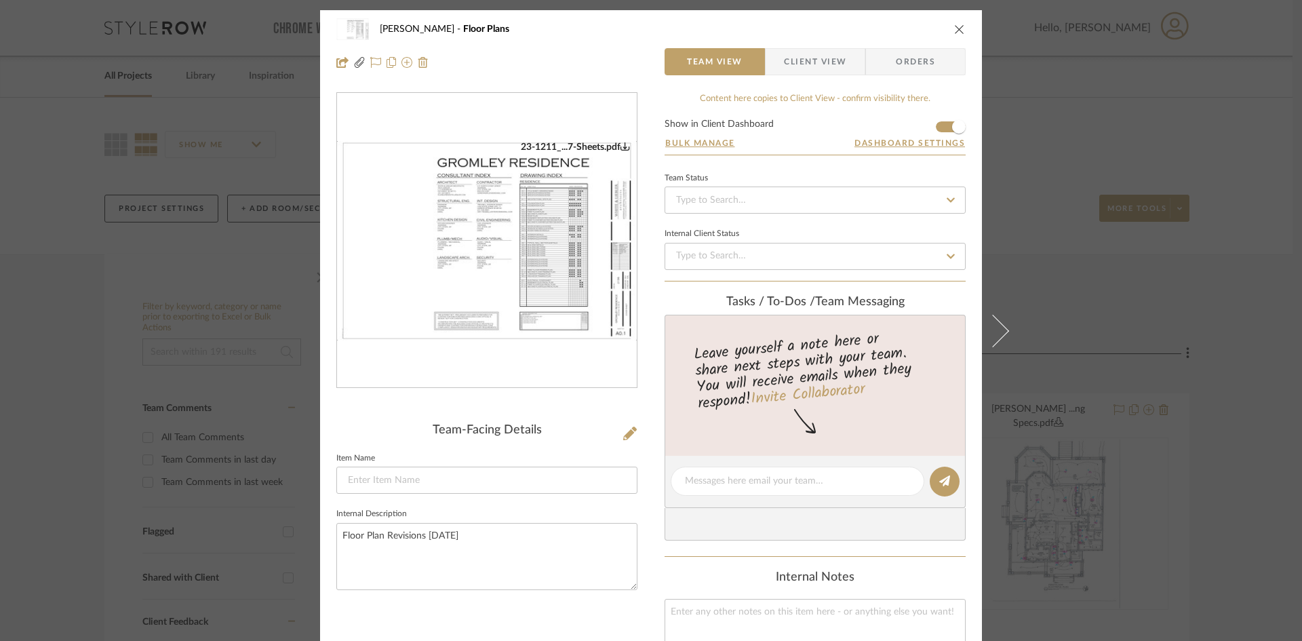
click at [494, 377] on div "23-1211_...7-Sheets.pdf" at bounding box center [487, 241] width 300 height 296
click at [507, 292] on img "0" at bounding box center [487, 241] width 300 height 200
click at [956, 25] on icon "close" at bounding box center [959, 29] width 11 height 11
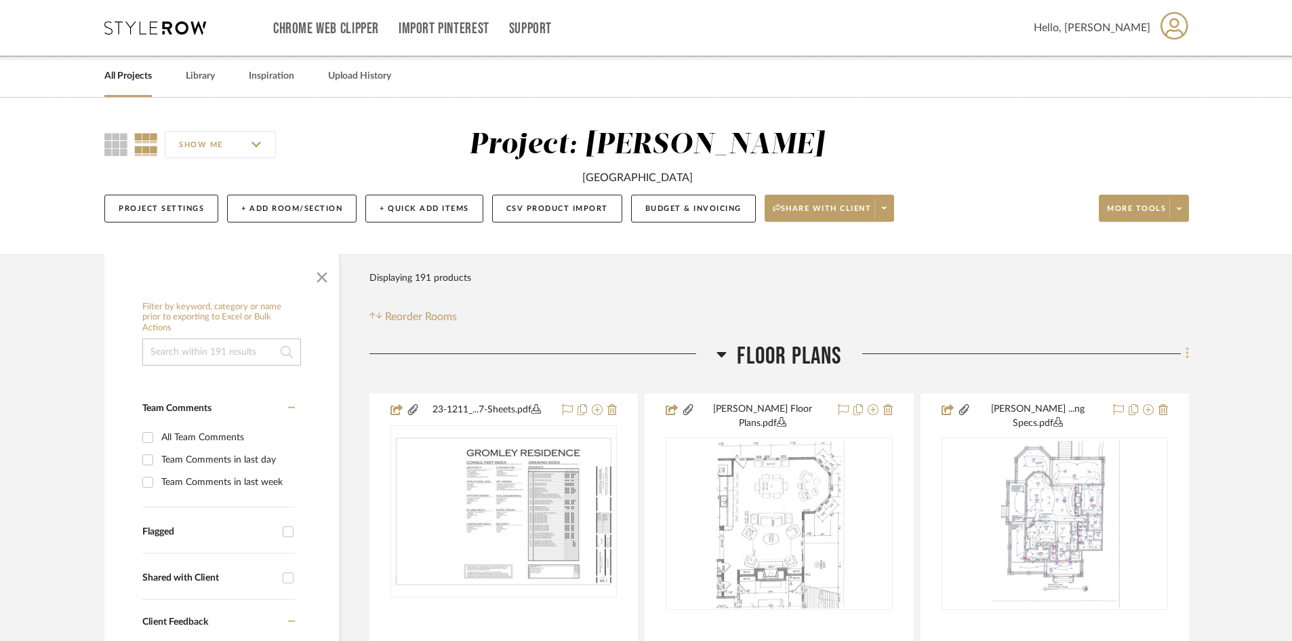
click at [1187, 353] on icon at bounding box center [1187, 354] width 3 height 12
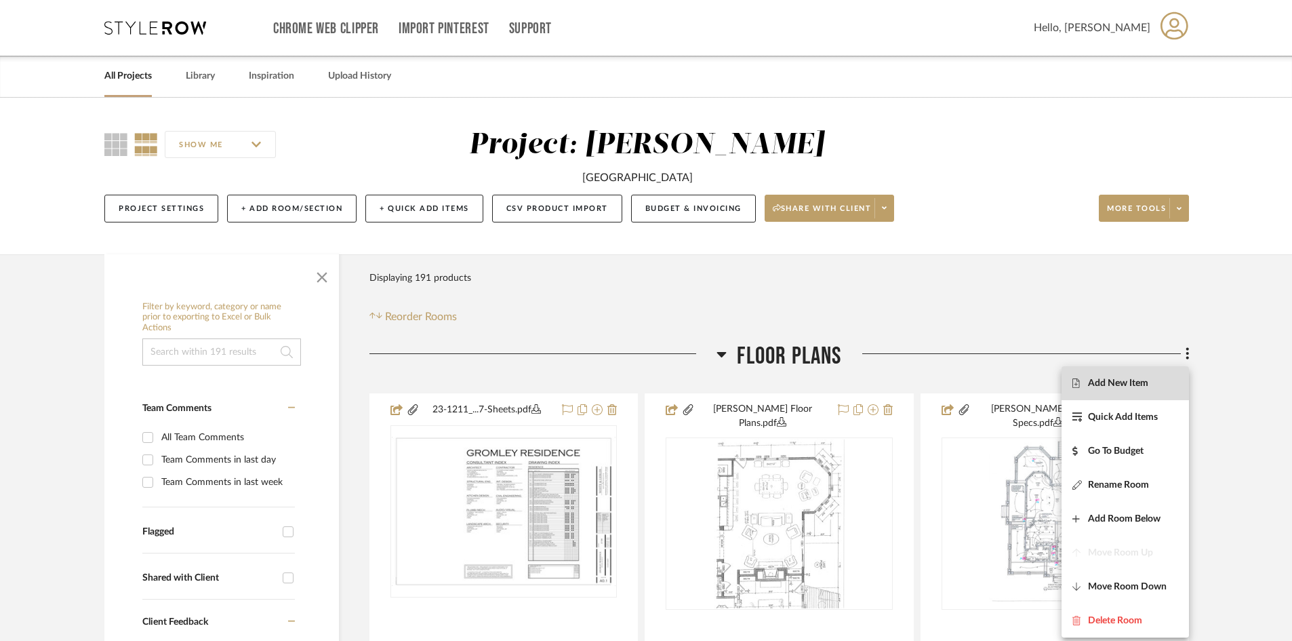
click at [1134, 383] on span "Add New Item" at bounding box center [1118, 383] width 60 height 12
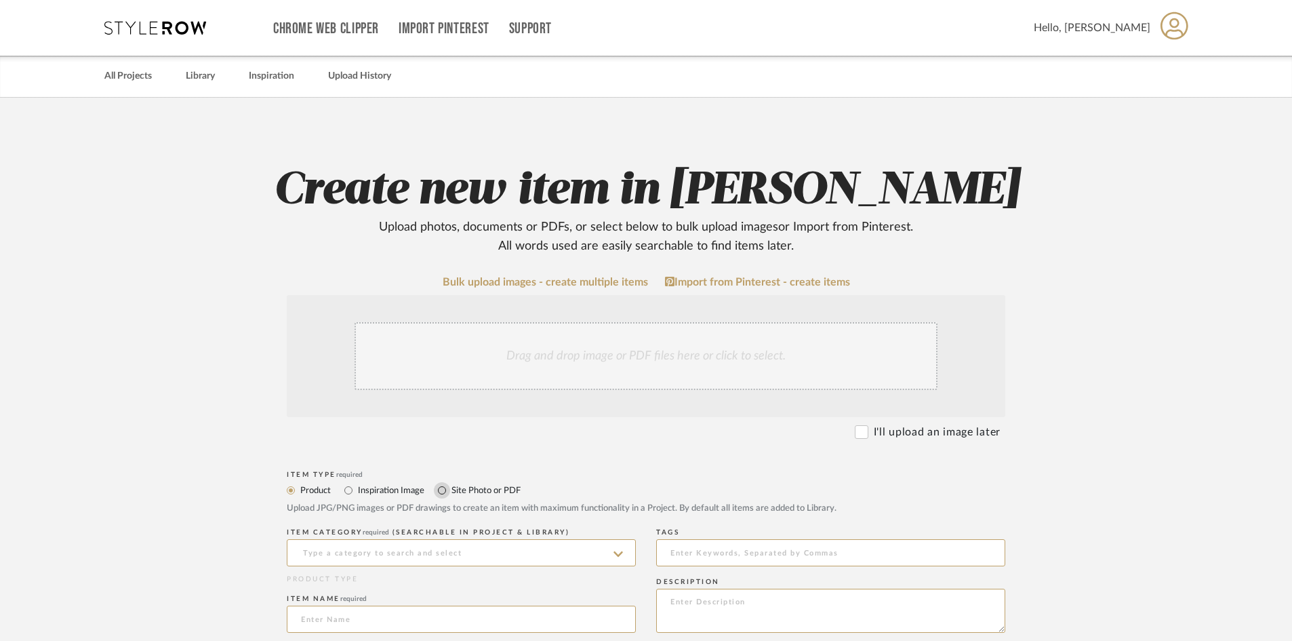
click at [443, 490] on input "Site Photo or PDF" at bounding box center [442, 490] width 16 height 16
radio input "true"
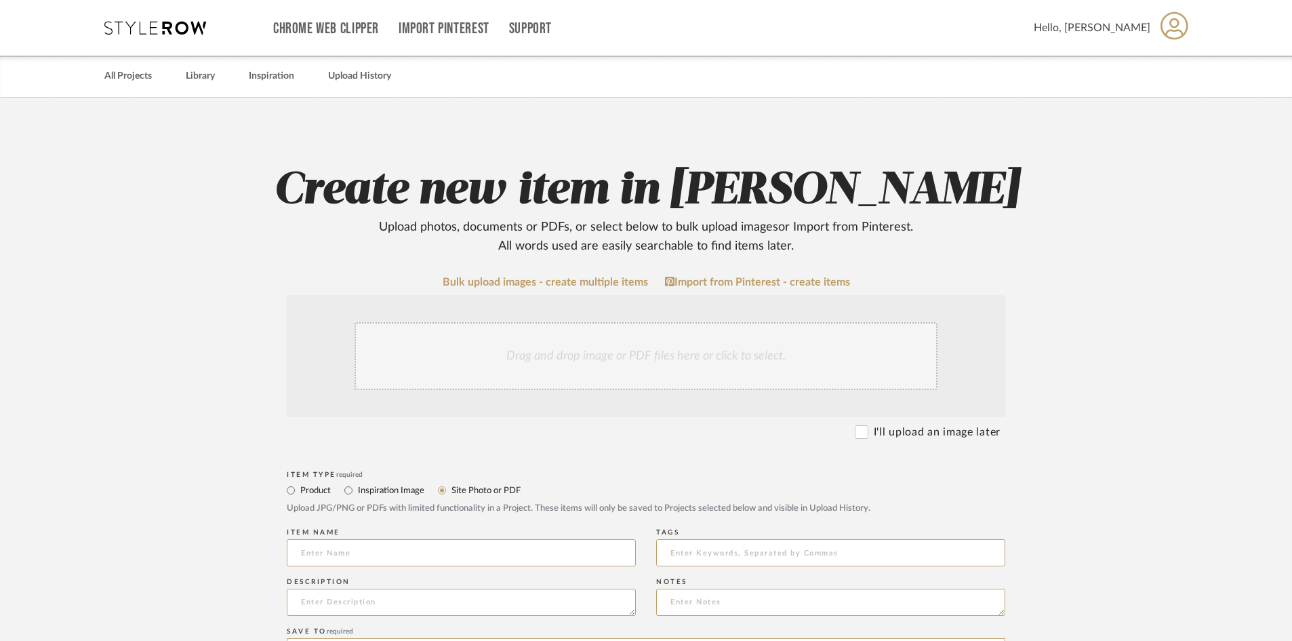
click at [473, 368] on div "Drag and drop image or PDF files here or click to select." at bounding box center [646, 356] width 583 height 68
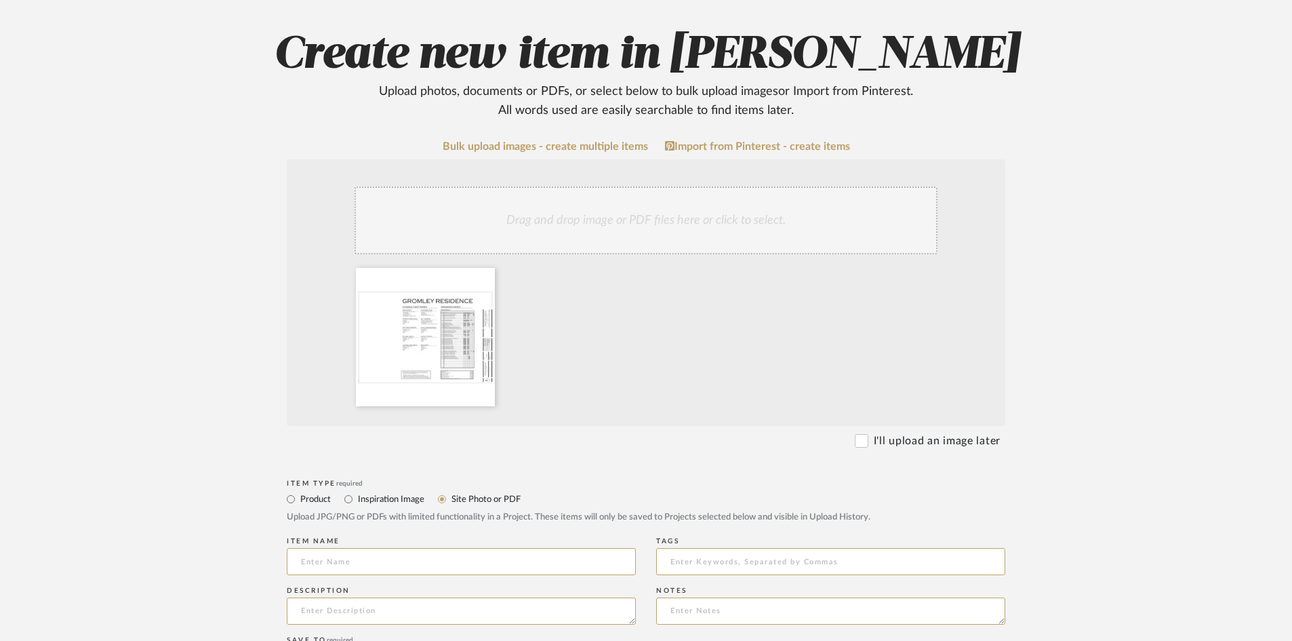
scroll to position [542, 0]
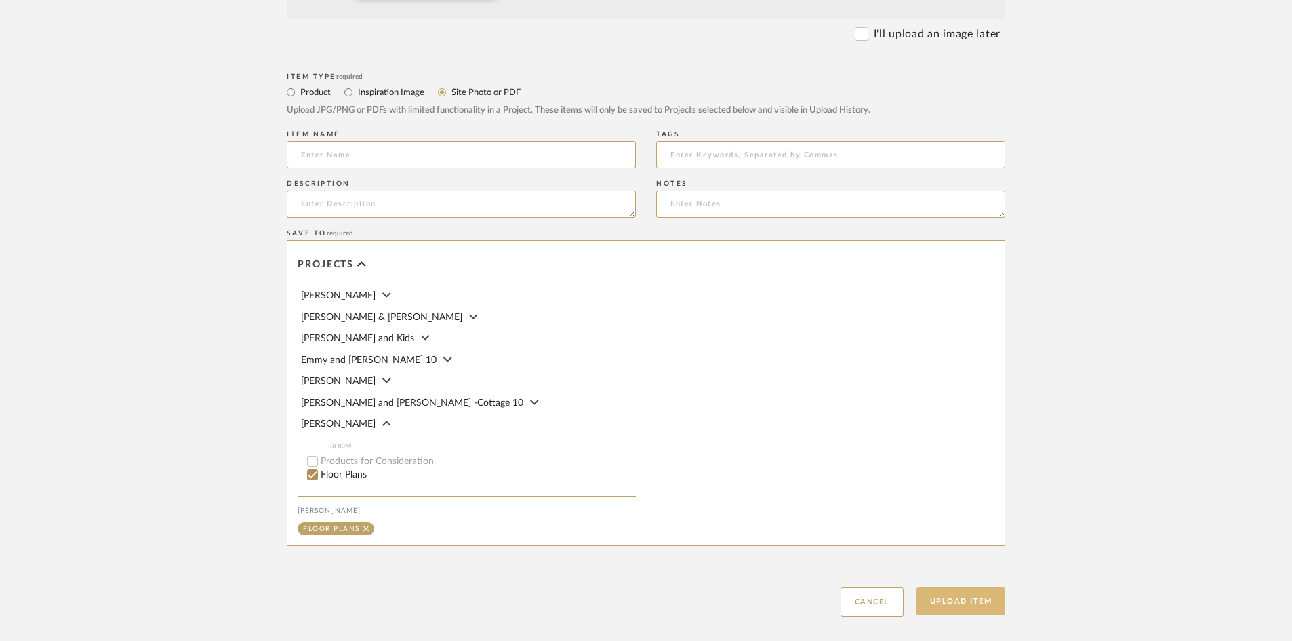
click at [953, 609] on button "Upload Item" at bounding box center [962, 601] width 90 height 28
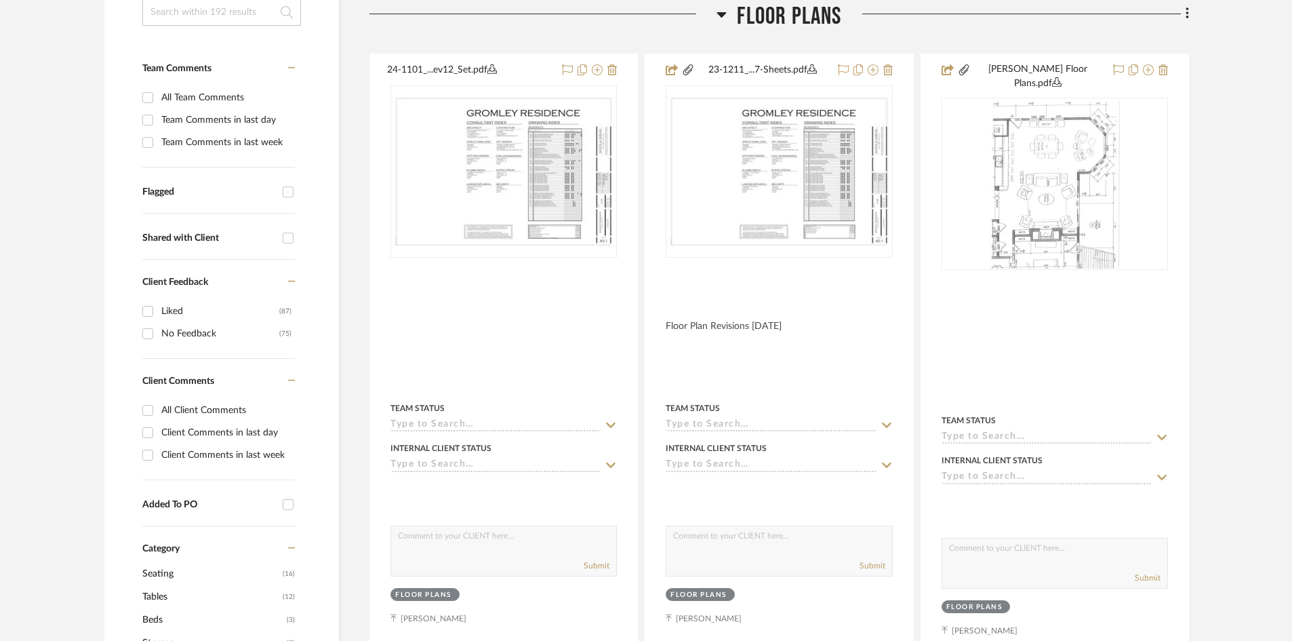
scroll to position [342, 0]
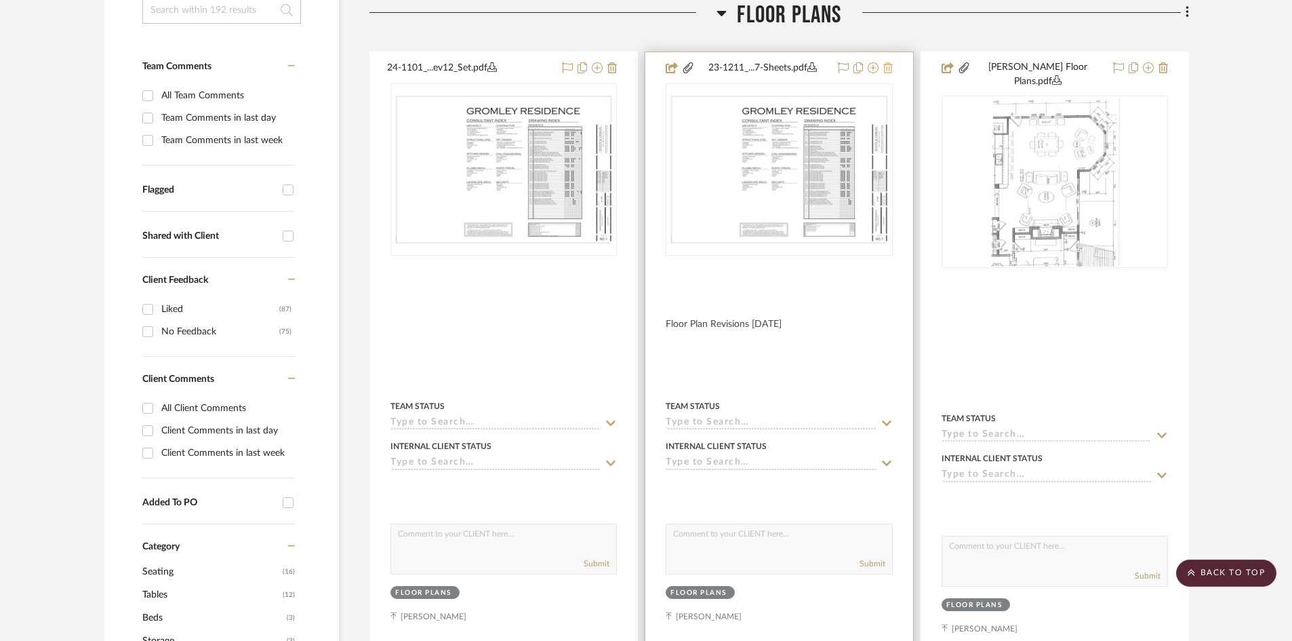
click at [888, 66] on icon at bounding box center [888, 67] width 9 height 11
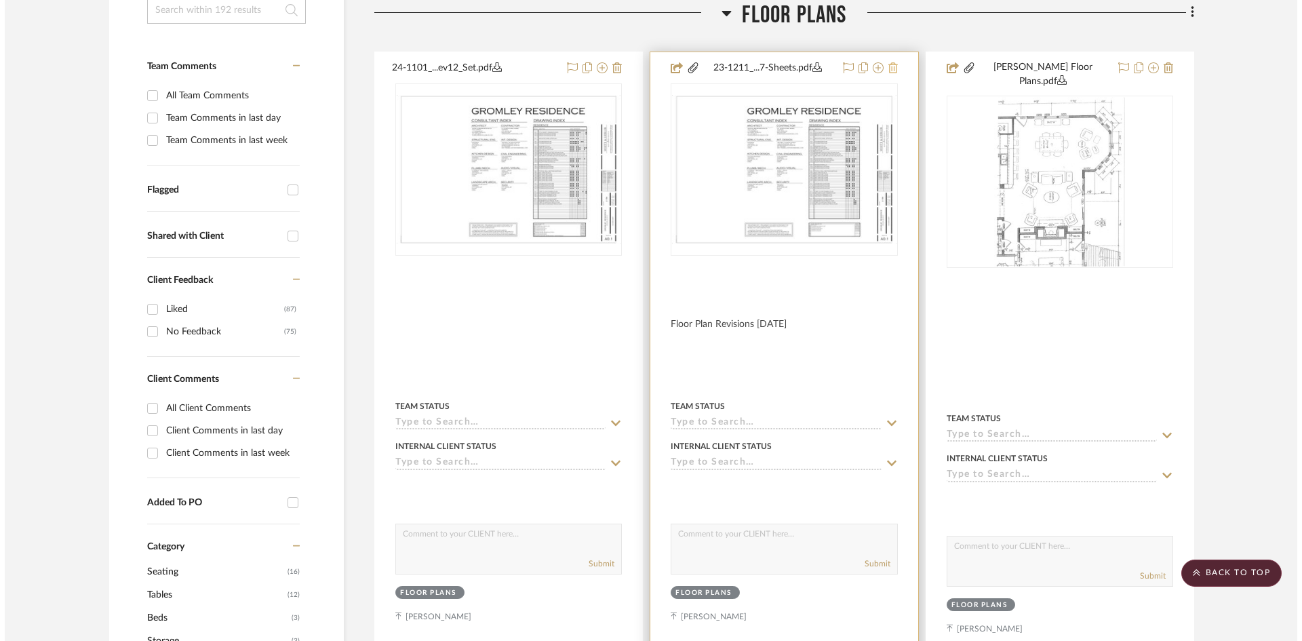
scroll to position [0, 0]
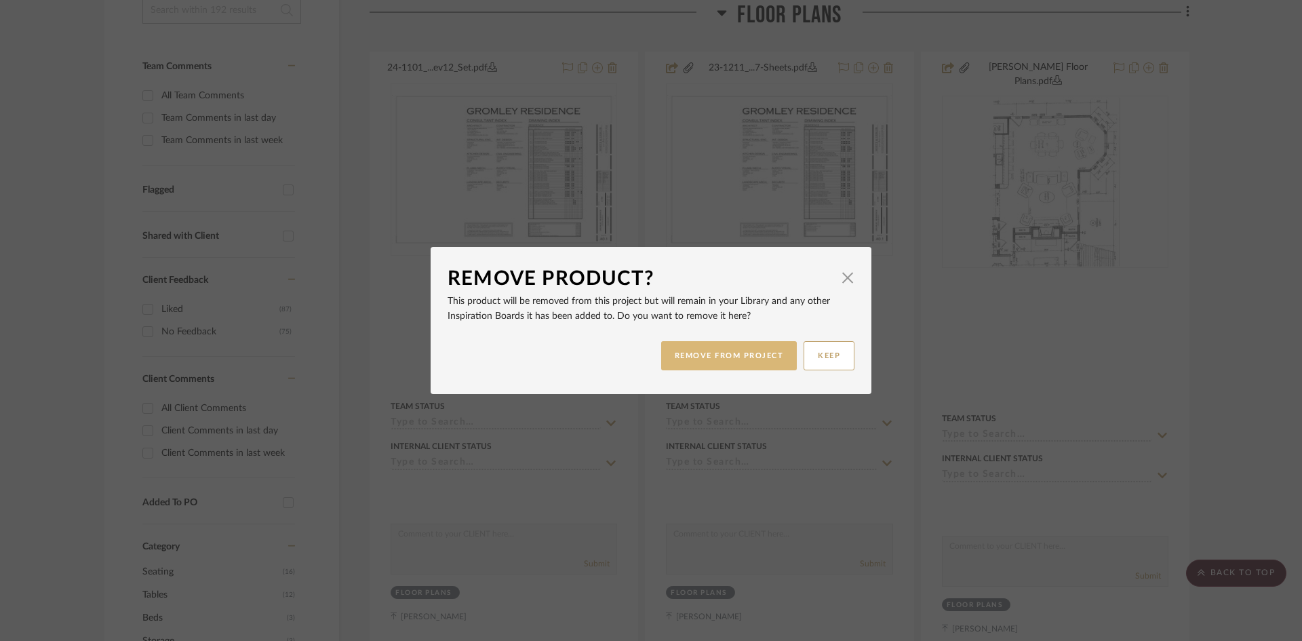
click at [761, 356] on button "REMOVE FROM PROJECT" at bounding box center [729, 355] width 136 height 29
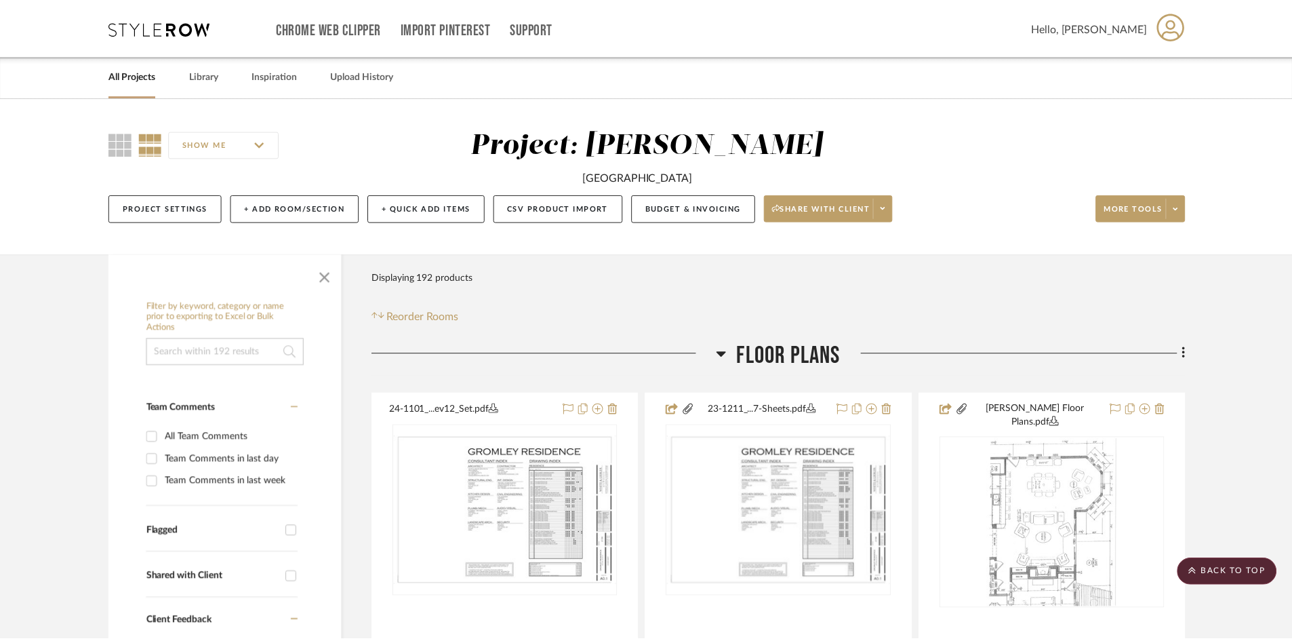
scroll to position [342, 0]
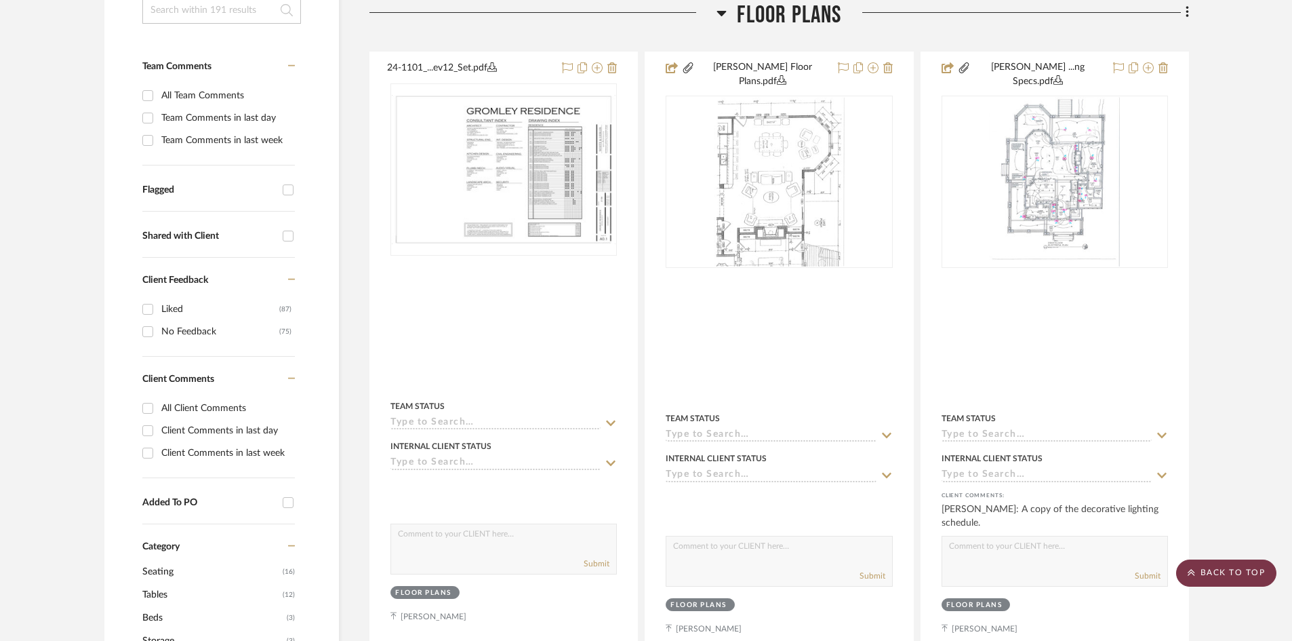
click at [1242, 574] on scroll-to-top-button "BACK TO TOP" at bounding box center [1226, 572] width 100 height 27
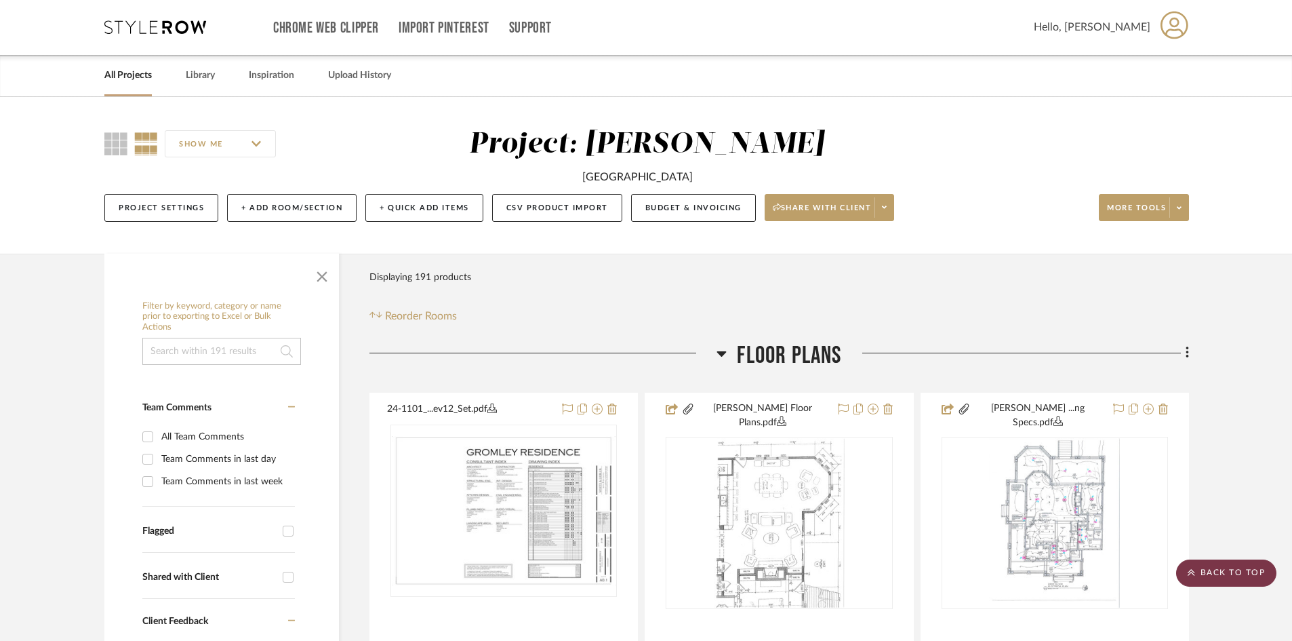
scroll to position [0, 0]
